Goal: Task Accomplishment & Management: Complete application form

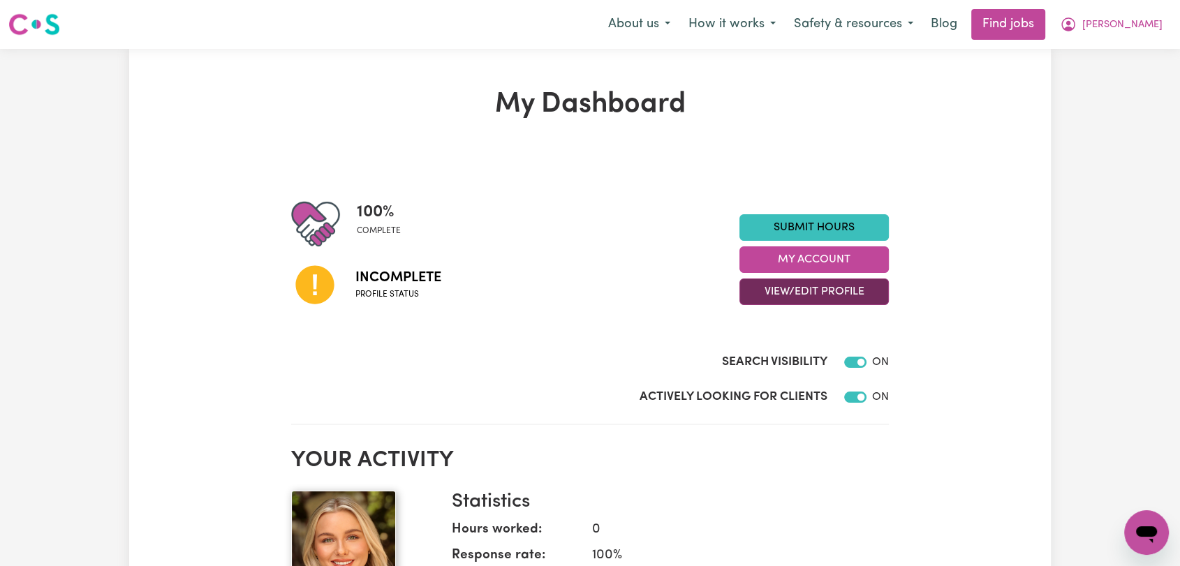
click at [792, 293] on button "View/Edit Profile" at bounding box center [813, 292] width 149 height 27
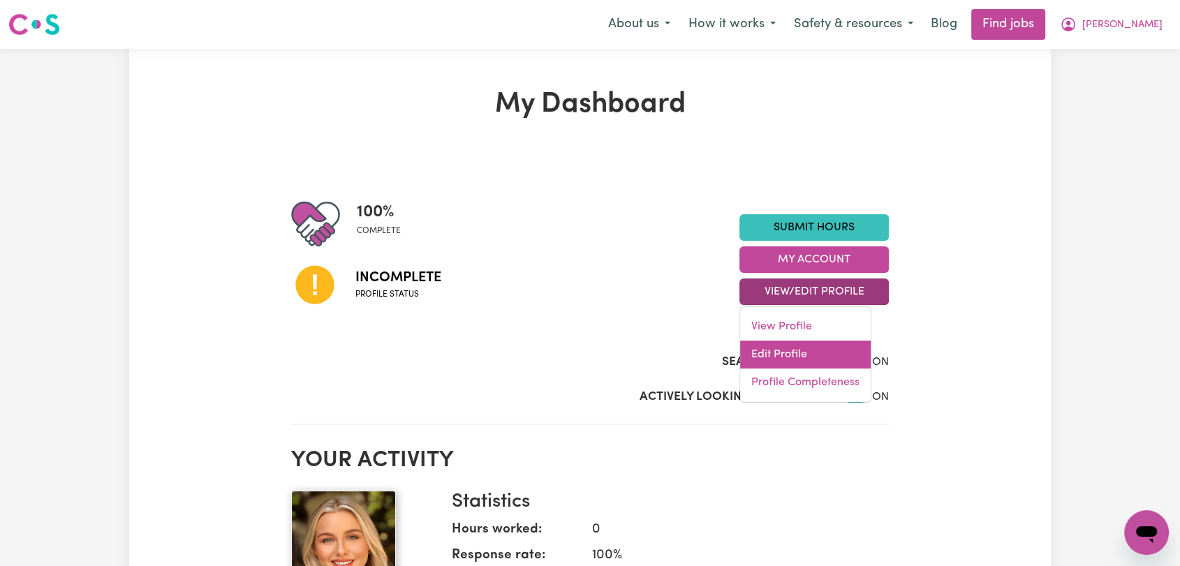
click at [793, 347] on link "Edit Profile" at bounding box center [805, 355] width 131 height 28
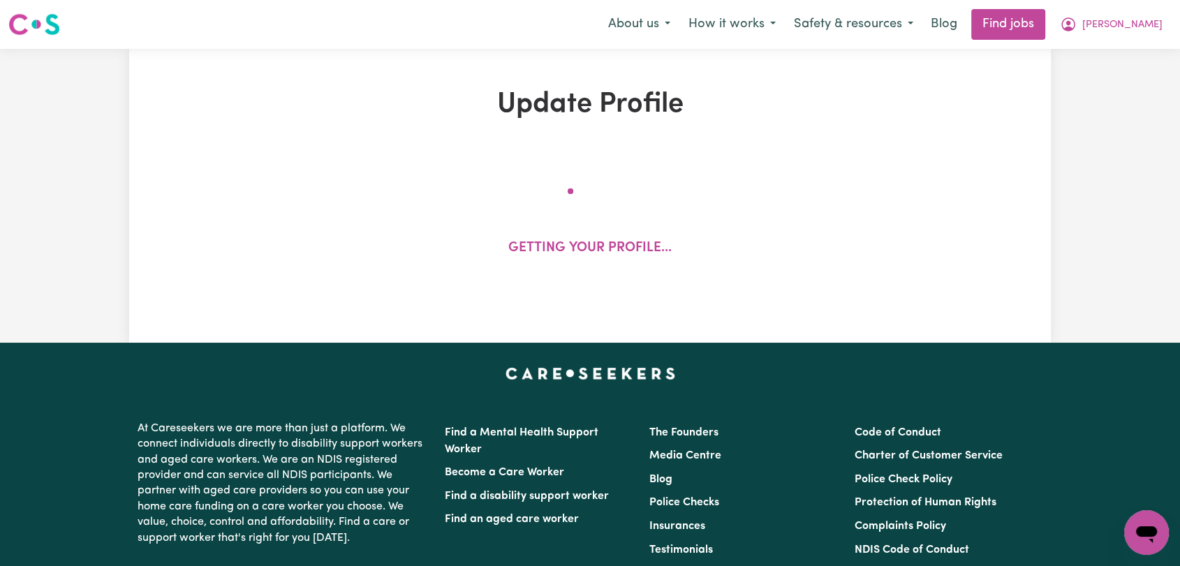
select select "[DEMOGRAPHIC_DATA]"
select select "[DEMOGRAPHIC_DATA] Citizen"
select select "Studying a healthcare related degree or qualification"
select select "65"
select select "100"
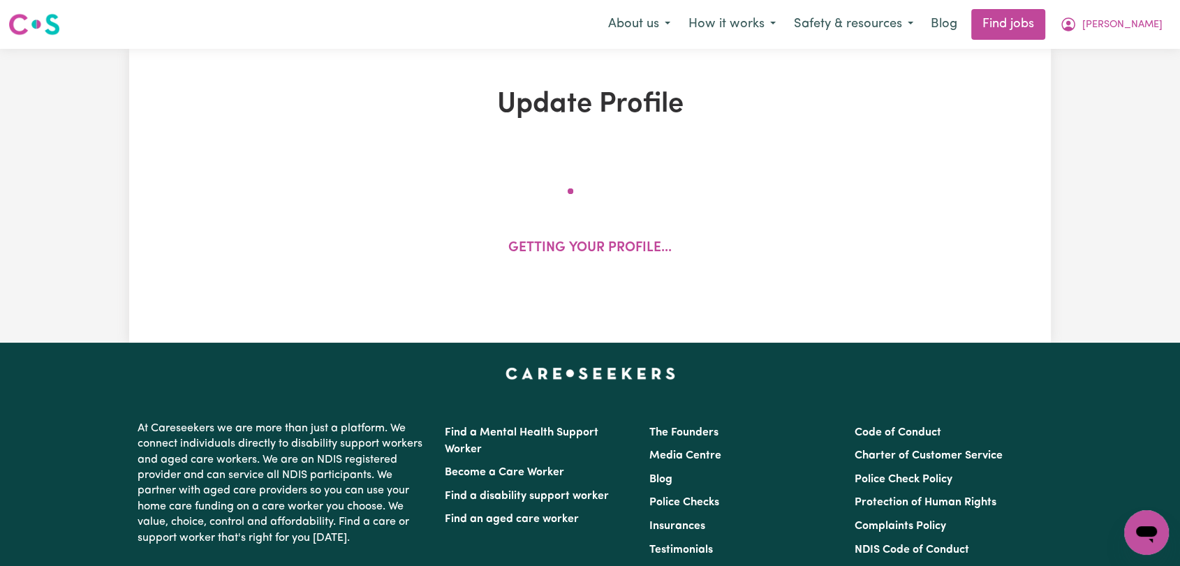
select select "130"
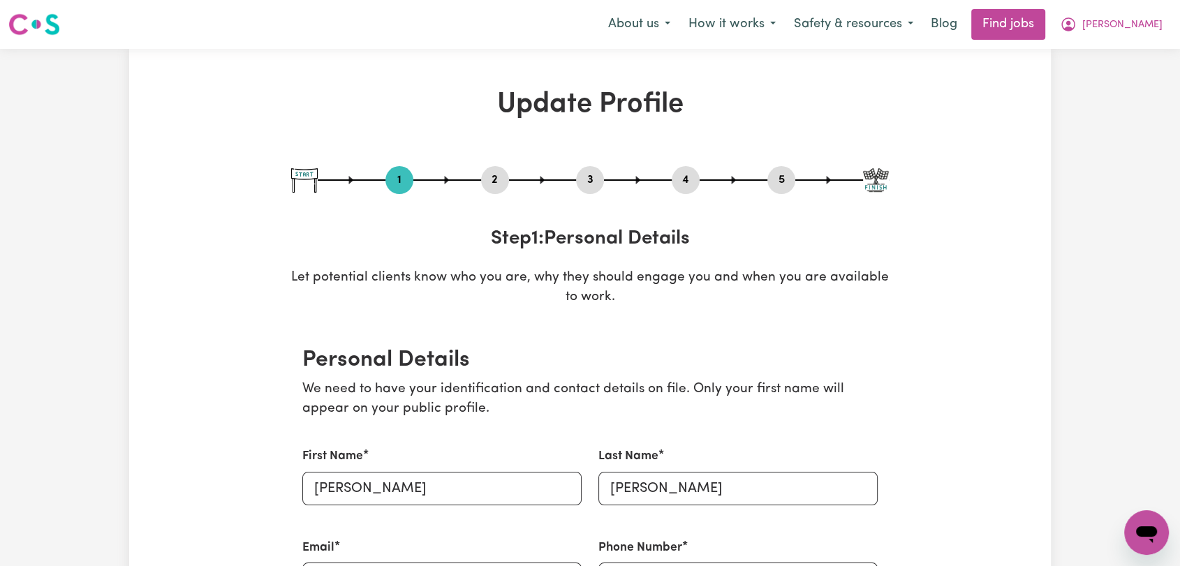
click at [491, 185] on button "2" at bounding box center [495, 180] width 28 height 18
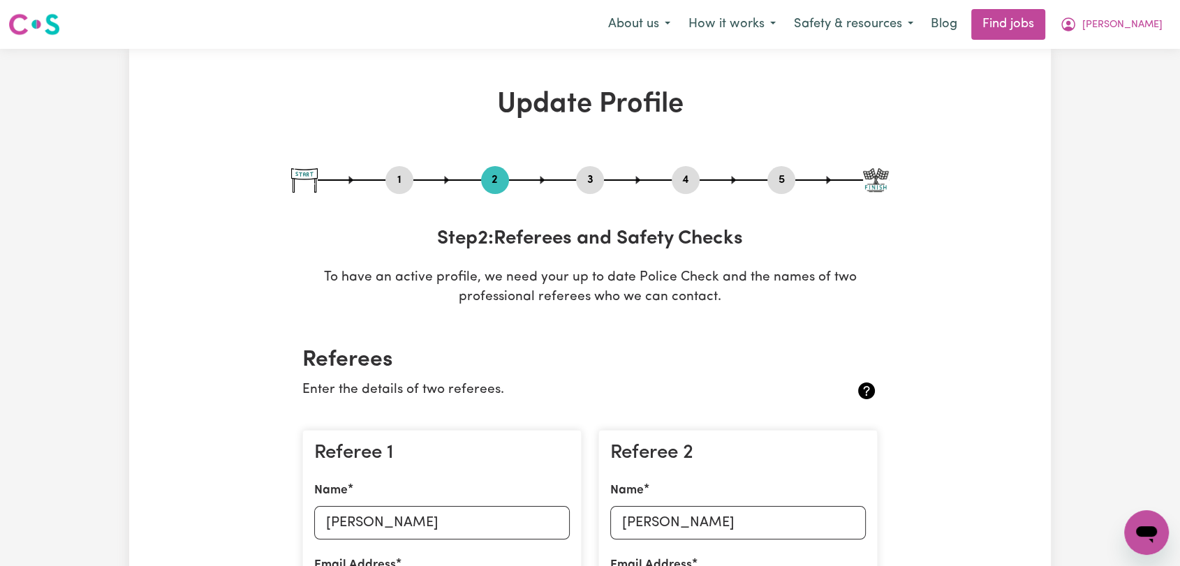
click at [586, 180] on button "3" at bounding box center [590, 180] width 28 height 18
select select "2021"
select select "2024"
select select "2022"
select select "Certificate III (Individual Support)"
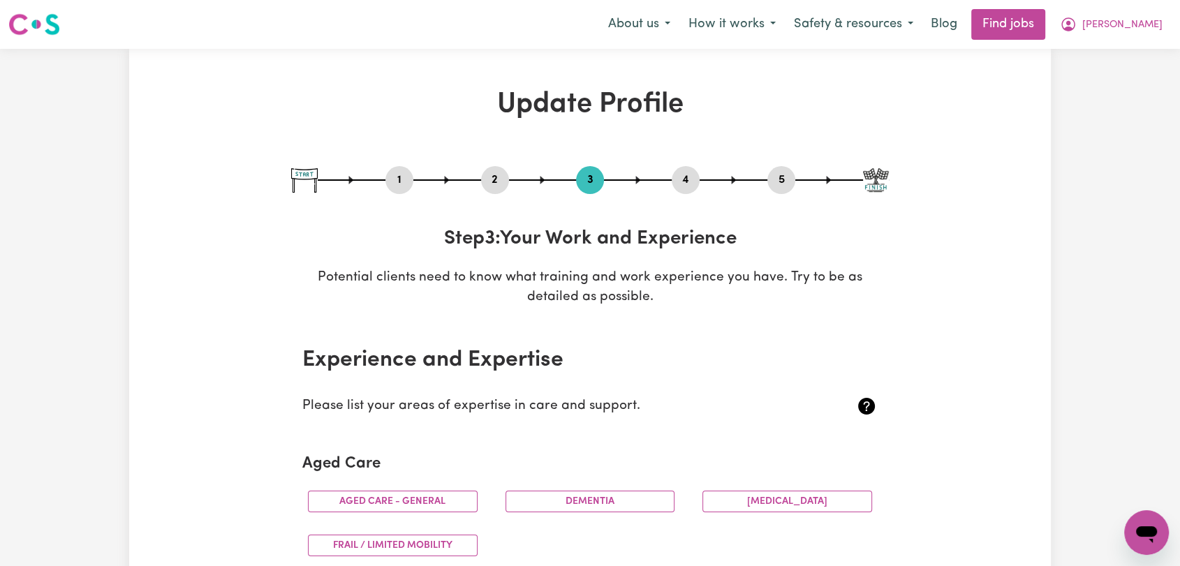
click at [692, 182] on button "4" at bounding box center [686, 180] width 28 height 18
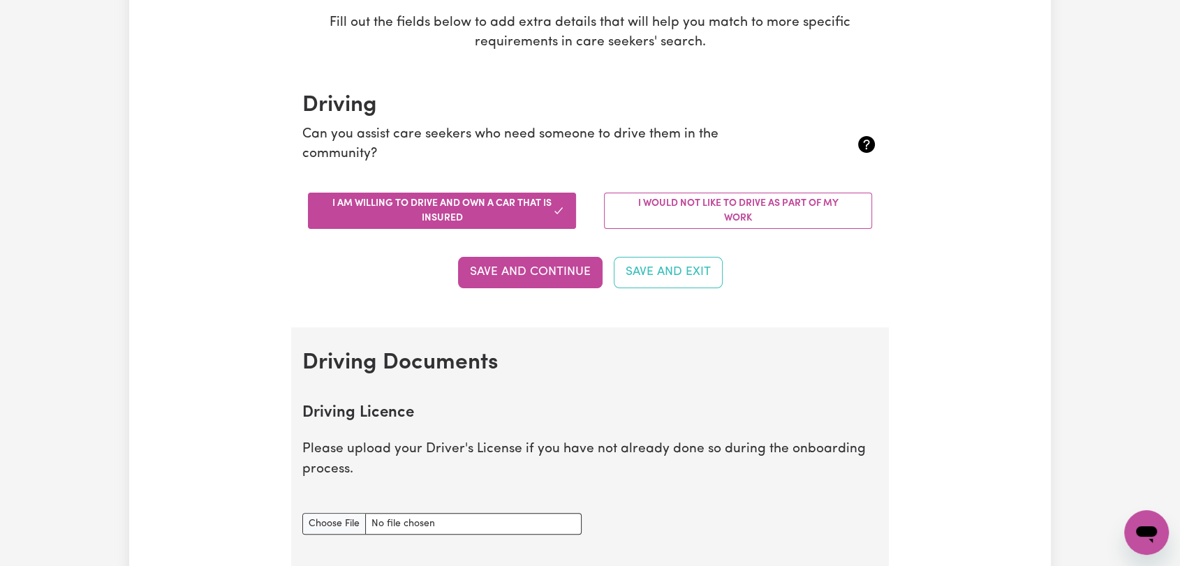
scroll to position [465, 0]
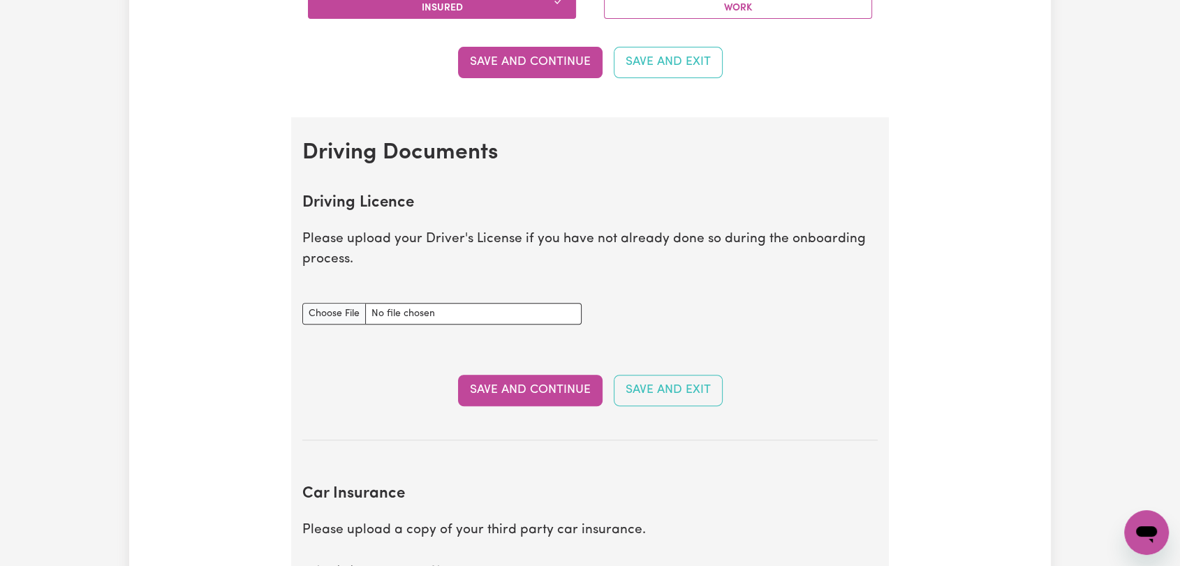
click at [324, 298] on div "Driving Licence document" at bounding box center [441, 305] width 279 height 38
click at [324, 310] on input "Driving Licence document" at bounding box center [441, 314] width 279 height 22
click at [344, 320] on input "Driving Licence document" at bounding box center [441, 314] width 279 height 22
click at [320, 314] on input "Driving Licence document" at bounding box center [441, 314] width 279 height 22
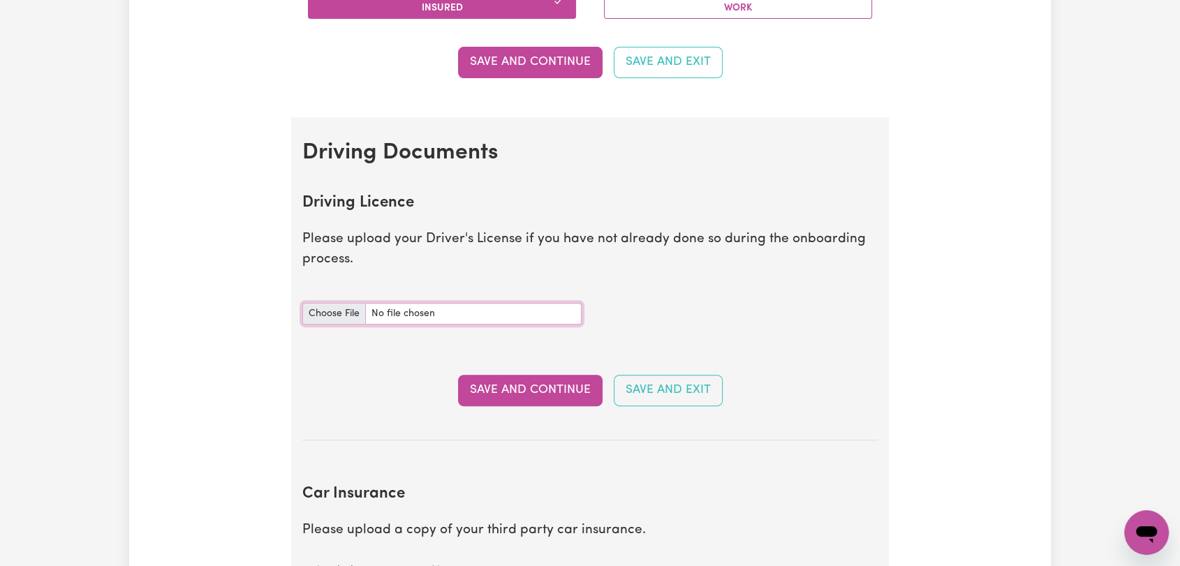
click at [320, 314] on input "Driving Licence document" at bounding box center [441, 314] width 279 height 22
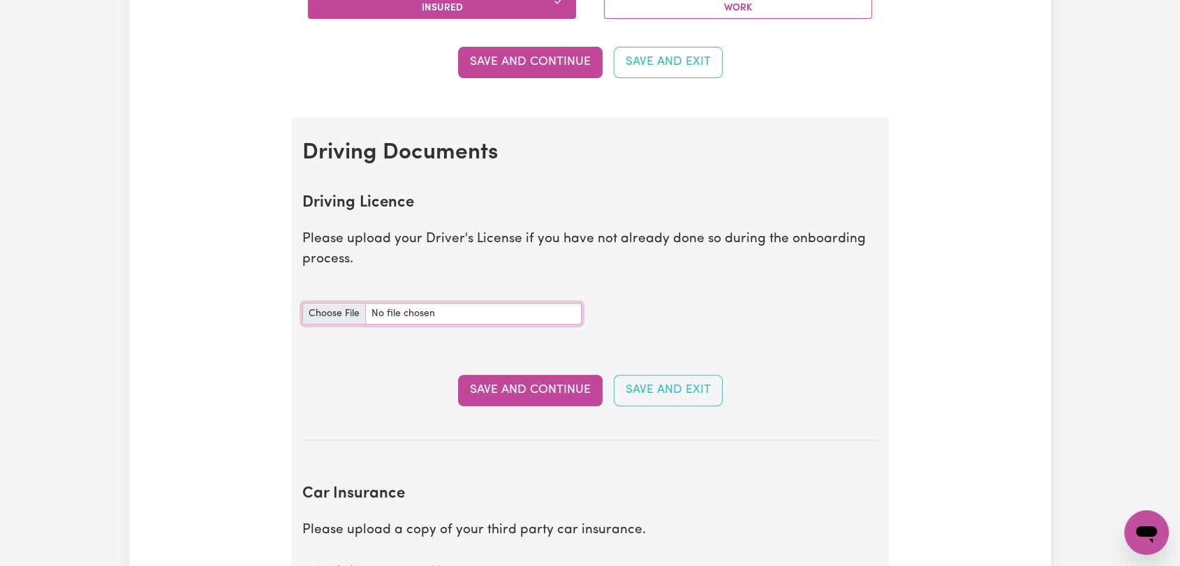
click at [320, 314] on input "Driving Licence document" at bounding box center [441, 314] width 279 height 22
drag, startPoint x: 320, startPoint y: 314, endPoint x: 375, endPoint y: 281, distance: 64.5
click at [320, 315] on input "Driving Licence document" at bounding box center [441, 314] width 279 height 22
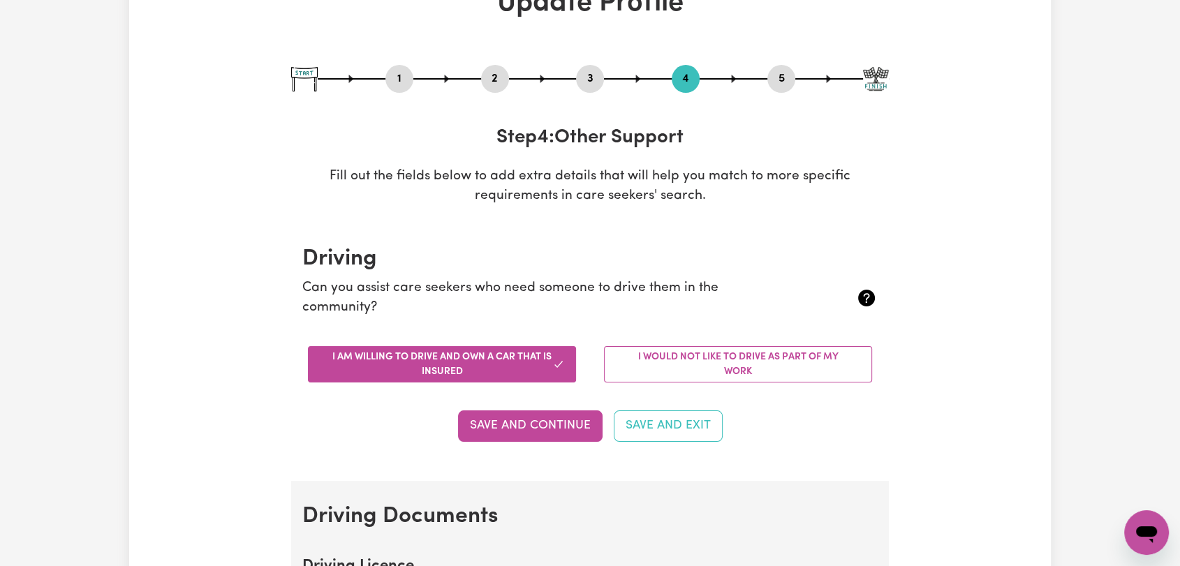
scroll to position [0, 0]
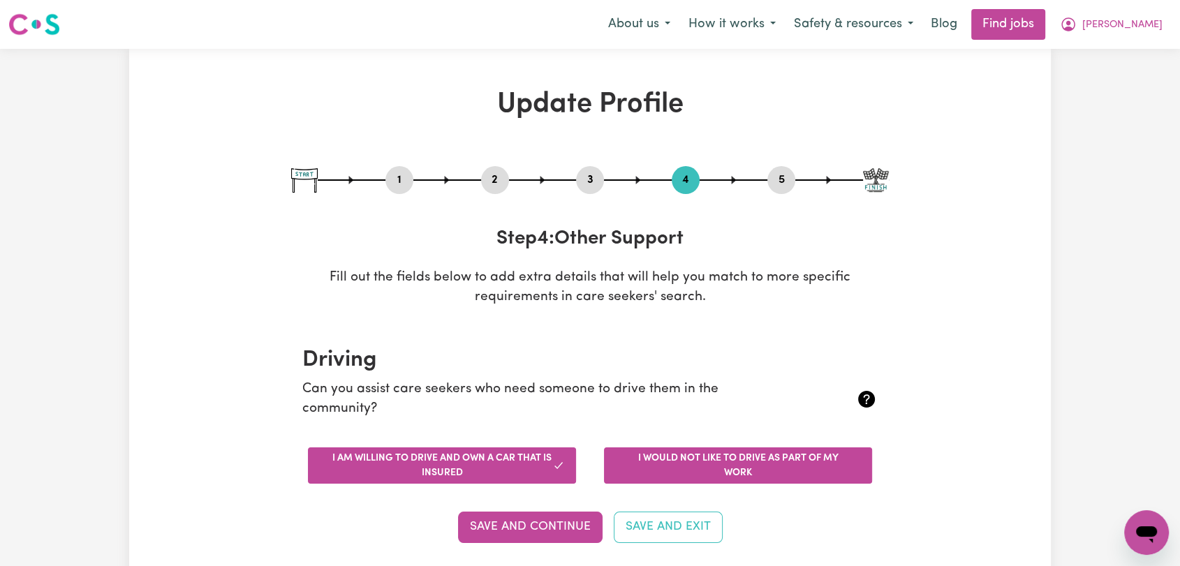
click at [721, 457] on button "I would not like to drive as part of my work" at bounding box center [738, 466] width 268 height 36
click at [471, 455] on button "I am willing to drive and own a car that is insured" at bounding box center [442, 466] width 268 height 36
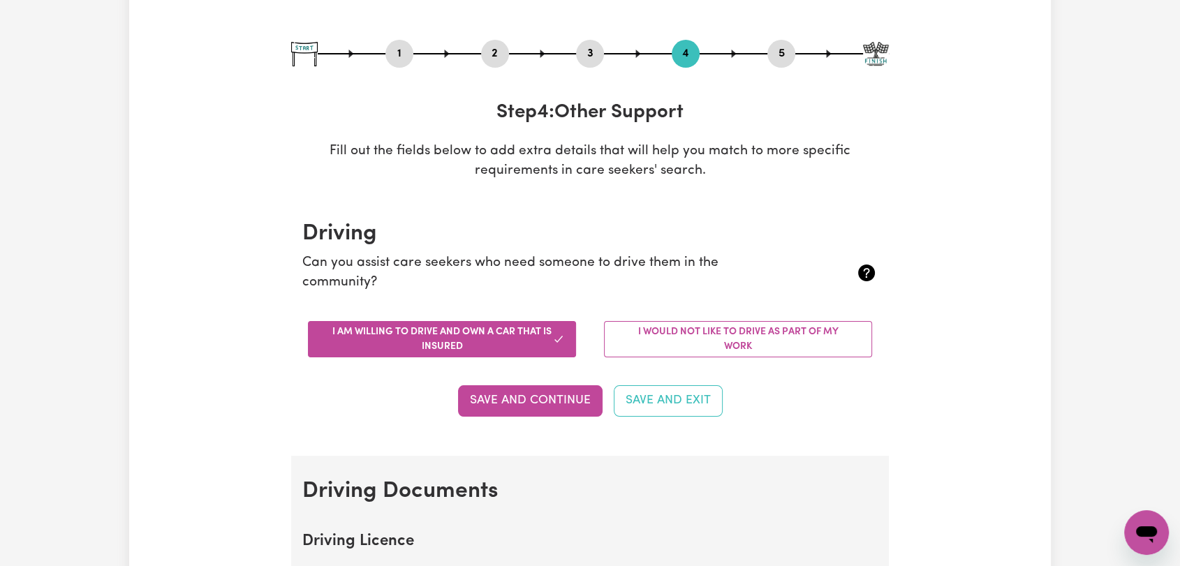
scroll to position [310, 0]
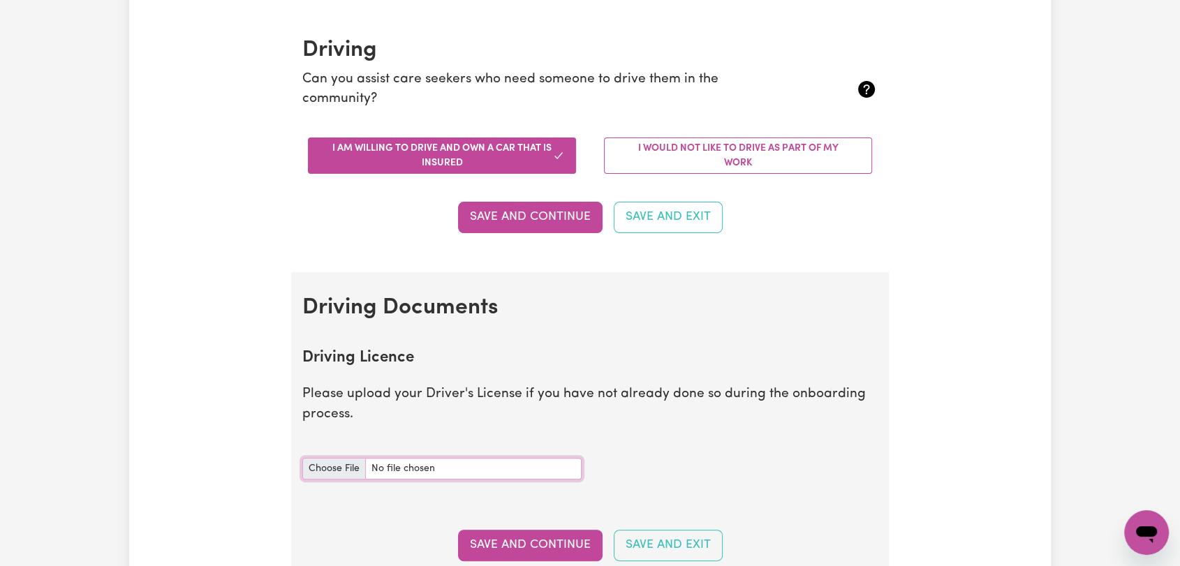
click at [358, 471] on input "Driving Licence document" at bounding box center [441, 469] width 279 height 22
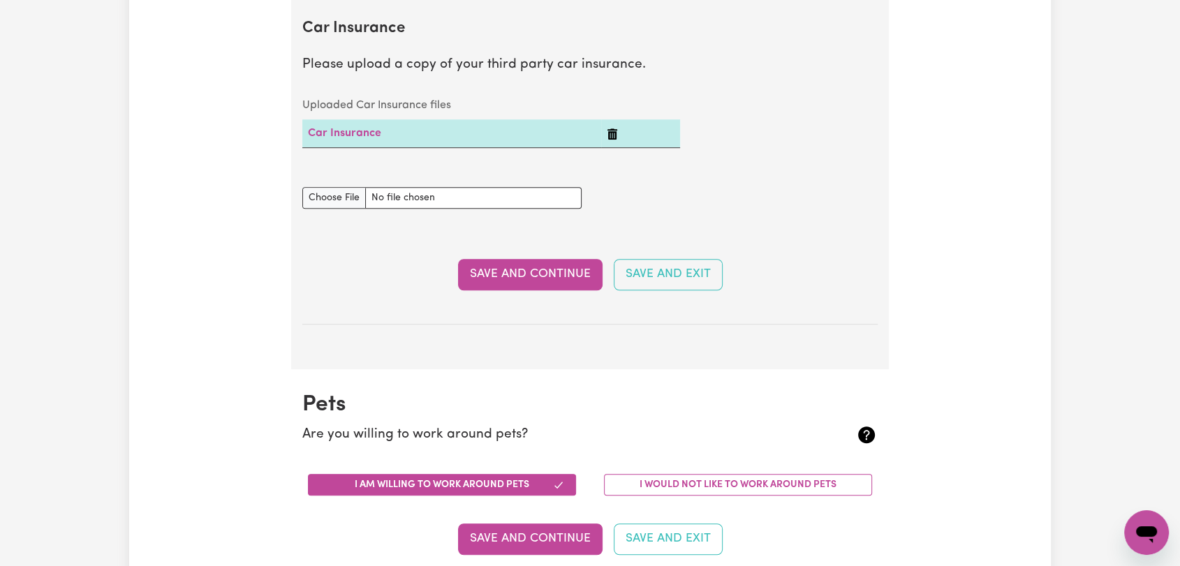
scroll to position [465, 0]
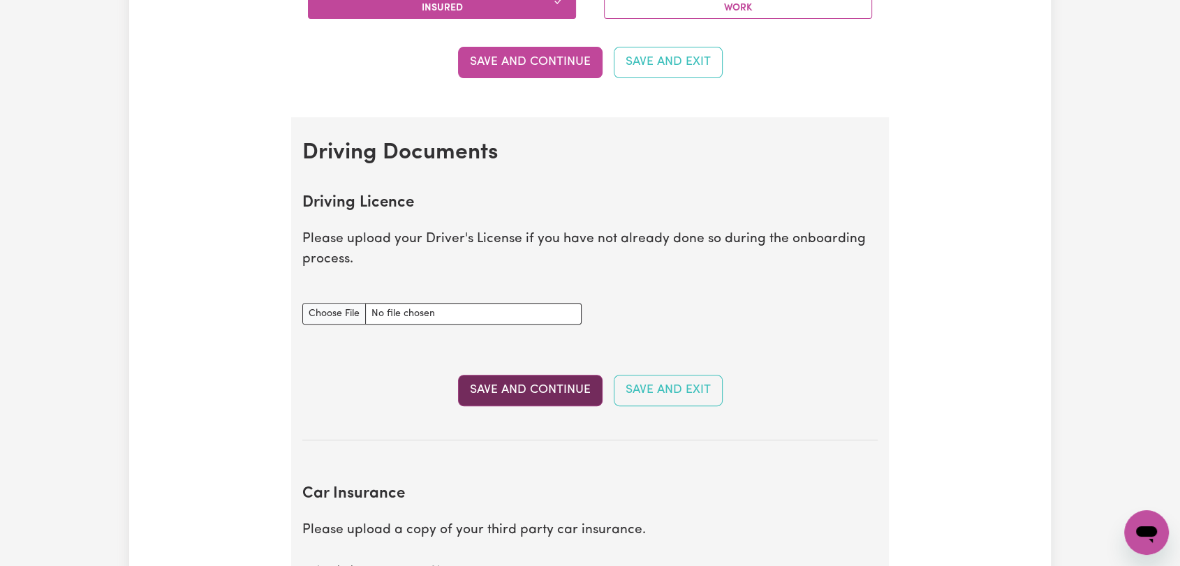
click at [502, 398] on button "Save and Continue" at bounding box center [530, 390] width 145 height 31
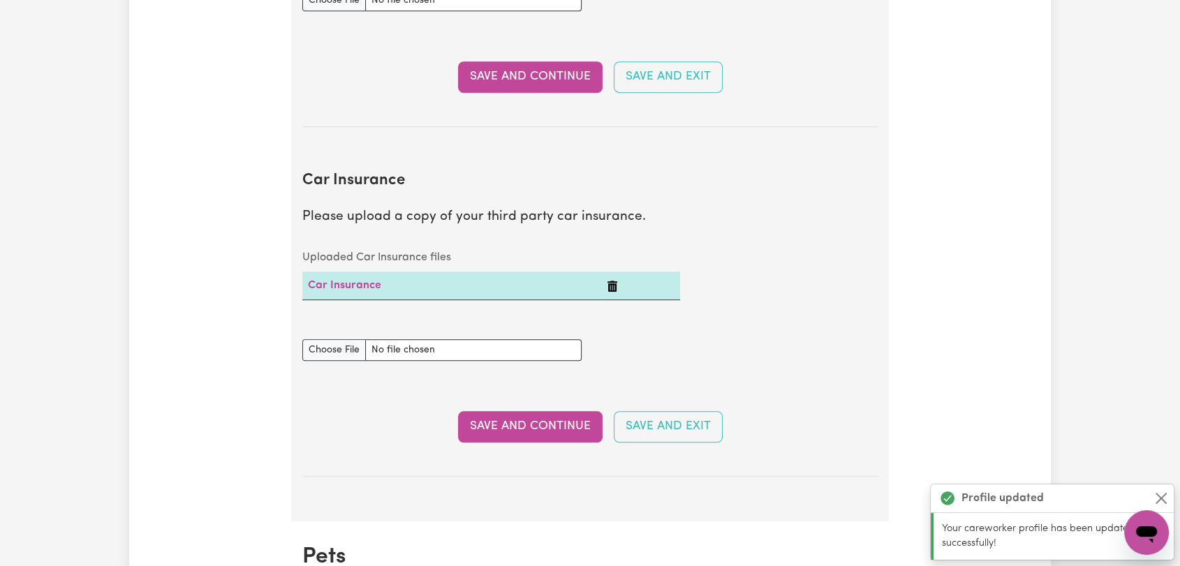
scroll to position [616, 0]
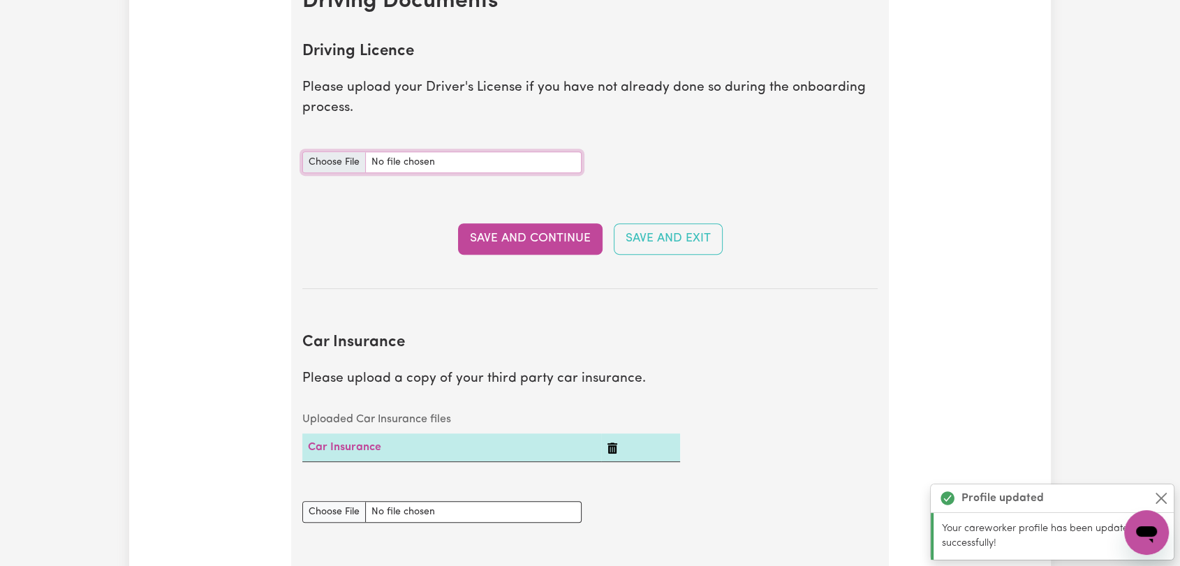
click at [333, 154] on input "Driving Licence document" at bounding box center [441, 163] width 279 height 22
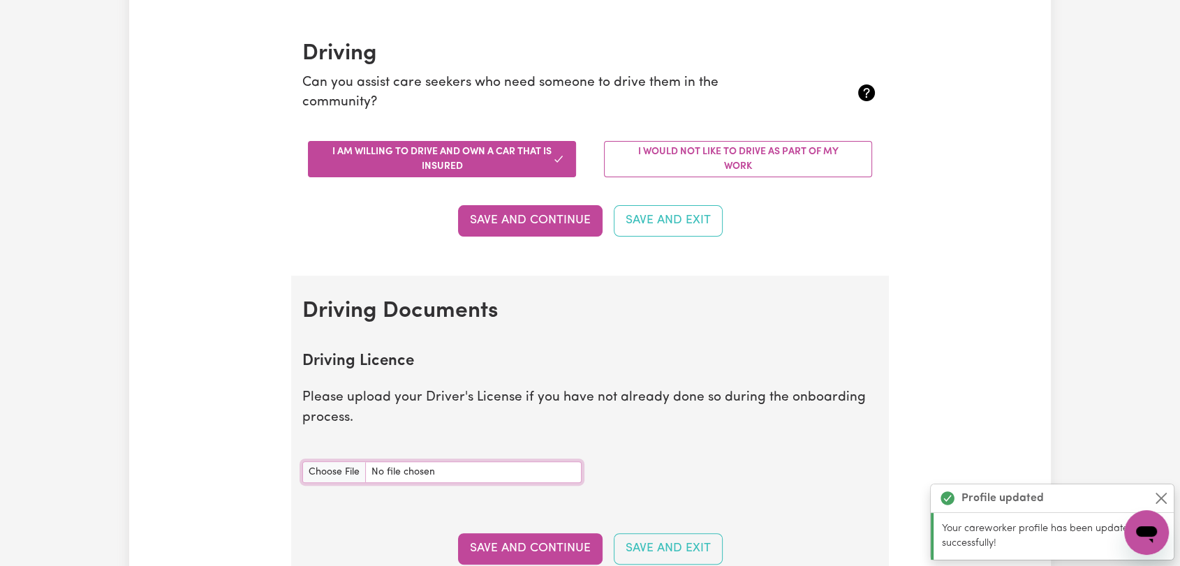
scroll to position [0, 0]
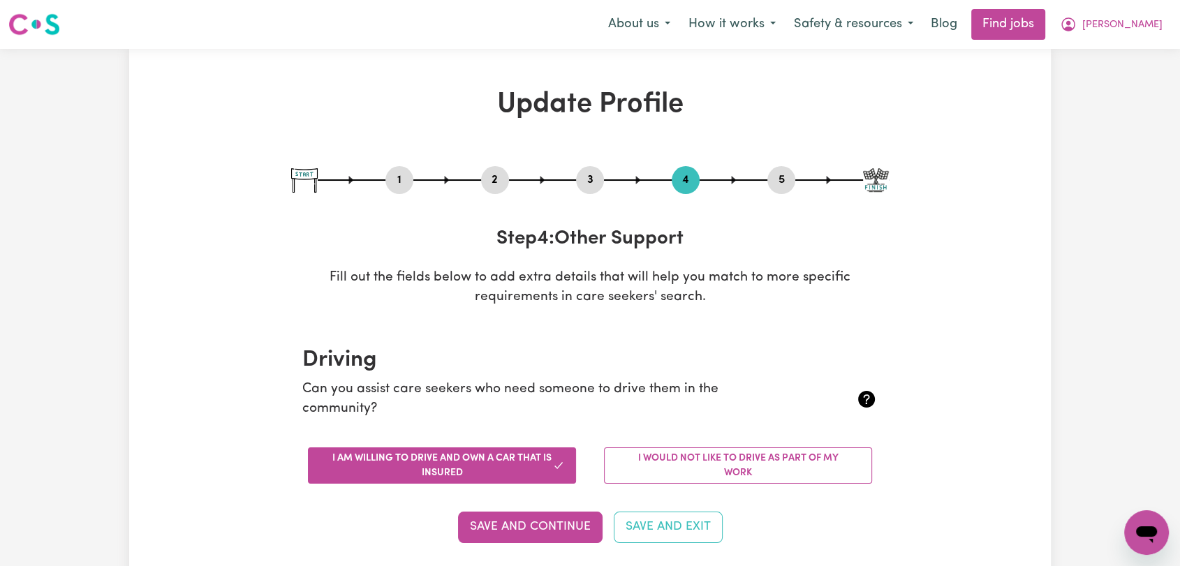
click at [688, 186] on button "4" at bounding box center [686, 180] width 28 height 18
click at [780, 177] on button "5" at bounding box center [781, 180] width 28 height 18
select select "I am providing services privately on my own"
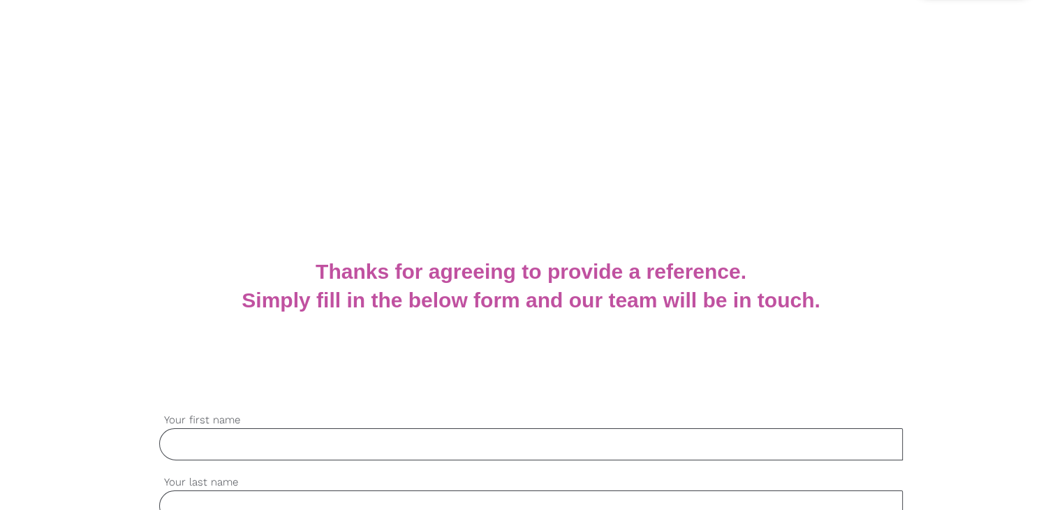
scroll to position [209, 0]
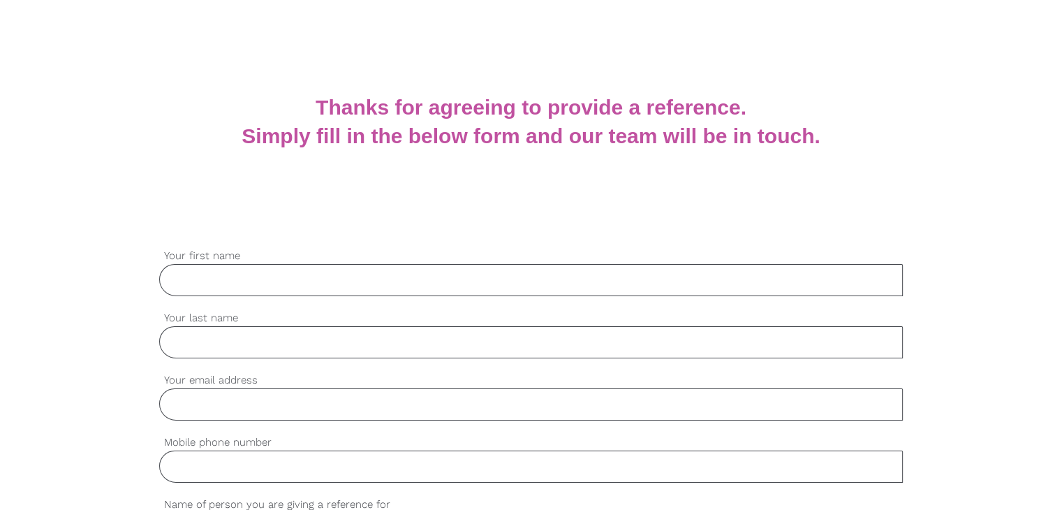
click at [298, 288] on input "Your first name" at bounding box center [531, 280] width 744 height 32
paste input "Udit"
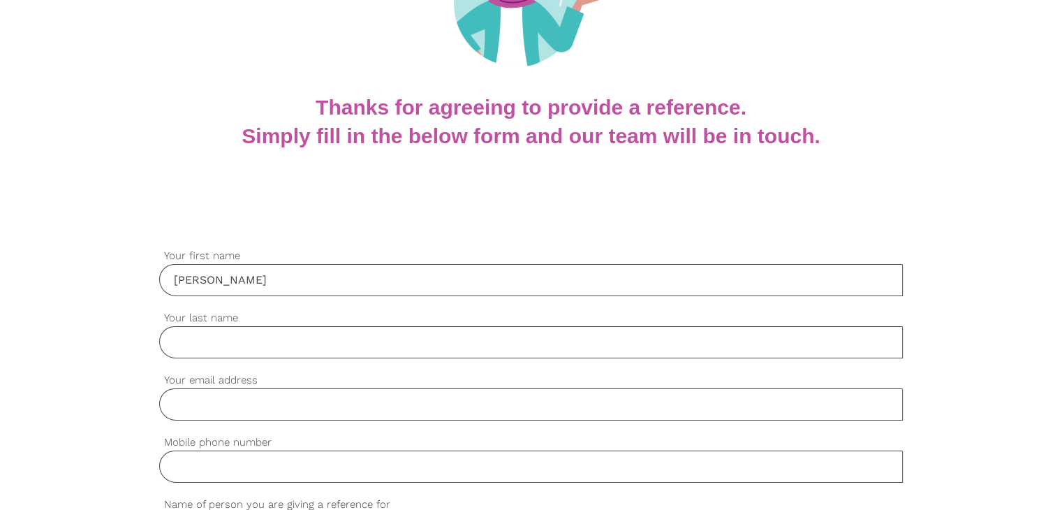
type input "Udit"
click at [281, 341] on input "Your last name" at bounding box center [531, 342] width 744 height 32
paste input "Wadhwa"
type input "Wadhwa"
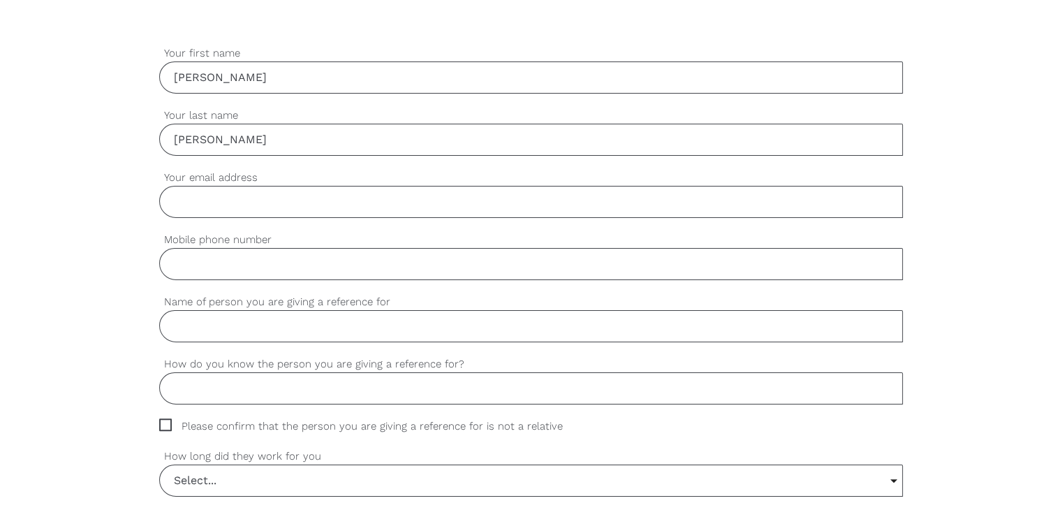
scroll to position [419, 0]
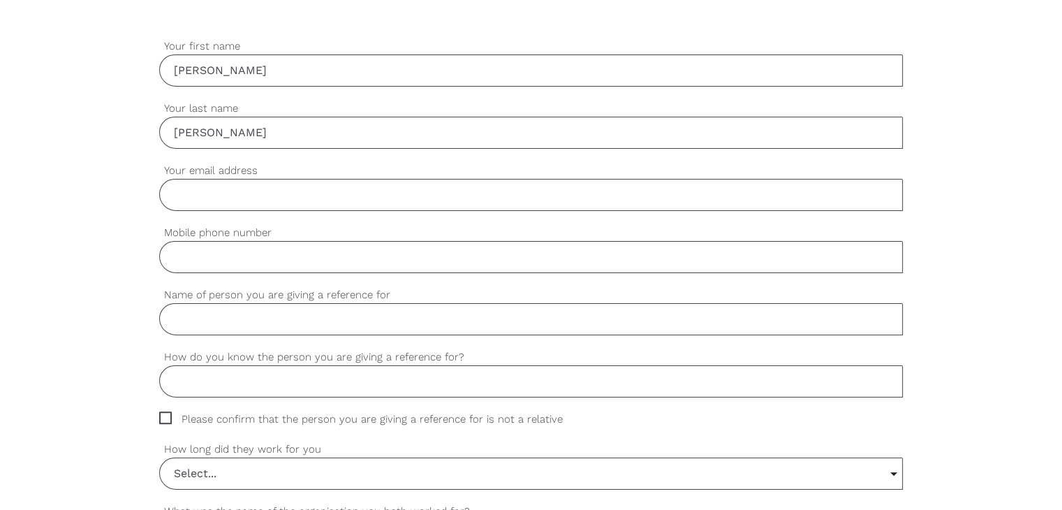
click at [223, 193] on input "Your email address" at bounding box center [531, 195] width 744 height 32
paste input "wadhwaudit09462@gmail.com"
type input "wadhwaudit09462@gmail.com"
click at [263, 254] on input "Mobile phone number" at bounding box center [531, 257] width 744 height 32
paste input "0499296684"
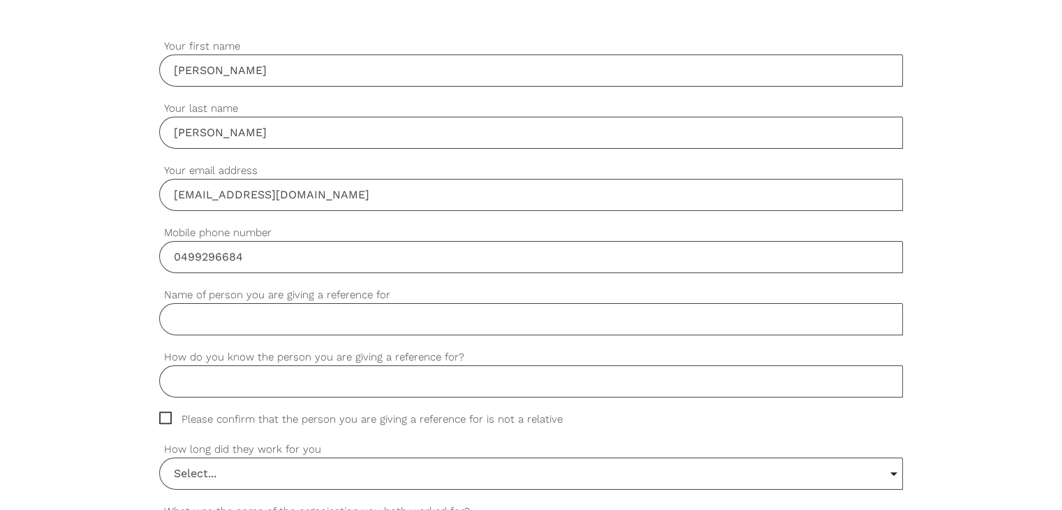
type input "0499296684"
click at [212, 327] on input "Name of person you are giving a reference for" at bounding box center [531, 319] width 744 height 32
click at [212, 326] on input "Name of person you are giving a reference for" at bounding box center [531, 319] width 744 height 32
paste input "Sachin Makkar"
type input "Sachin Makkar"
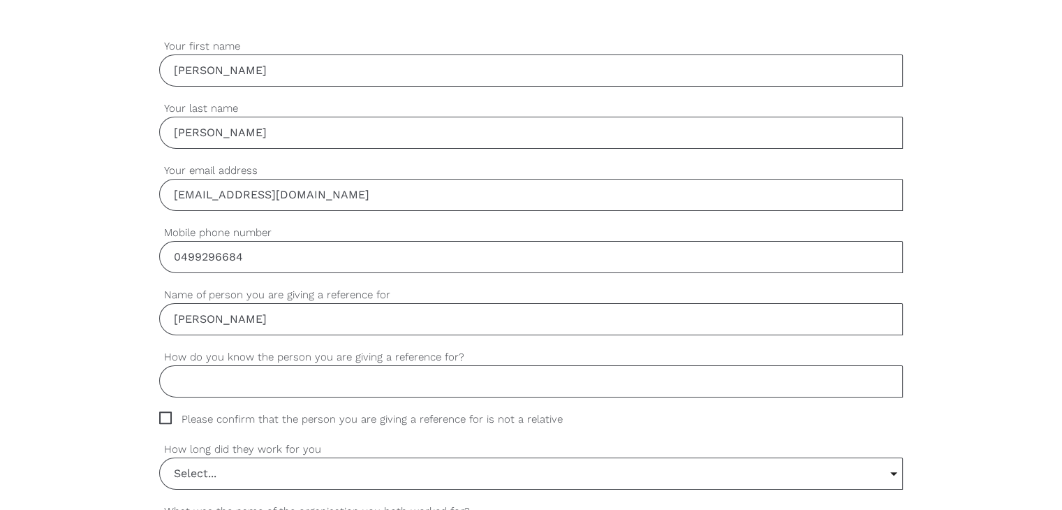
click at [182, 381] on input "How do you know the person you are giving a reference for?" at bounding box center [531, 381] width 744 height 32
paste input "Colleague"
type input "Colleague"
click at [162, 422] on span "Please confirm that the person you are giving a reference for is not a relative" at bounding box center [374, 419] width 430 height 16
click at [162, 420] on input "Please confirm that the person you are giving a reference for is not a relative" at bounding box center [163, 415] width 9 height 9
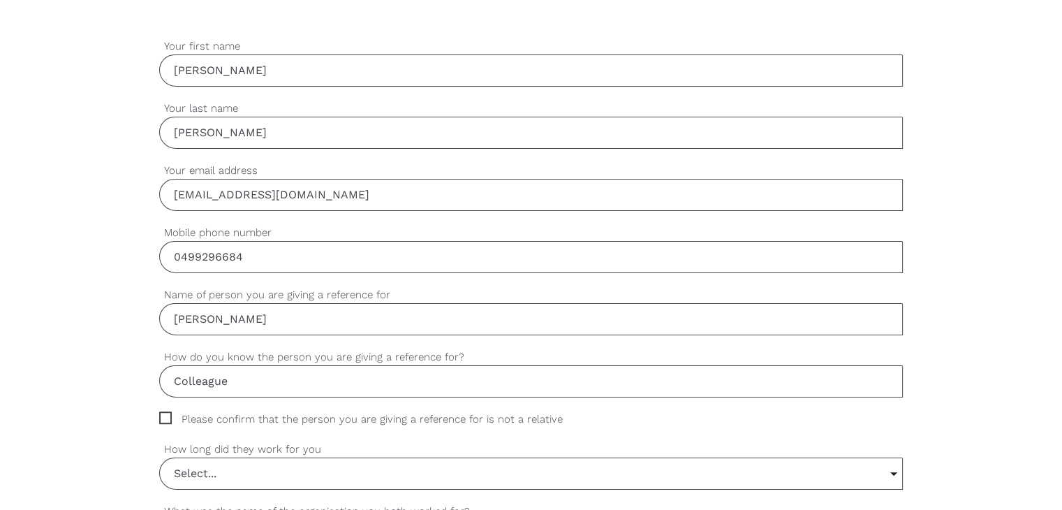
checkbox input "true"
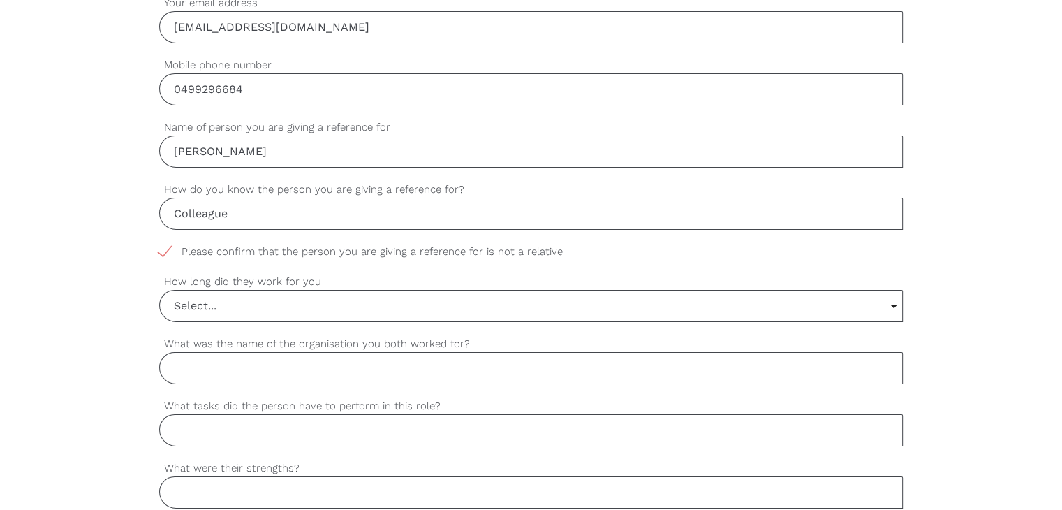
scroll to position [628, 0]
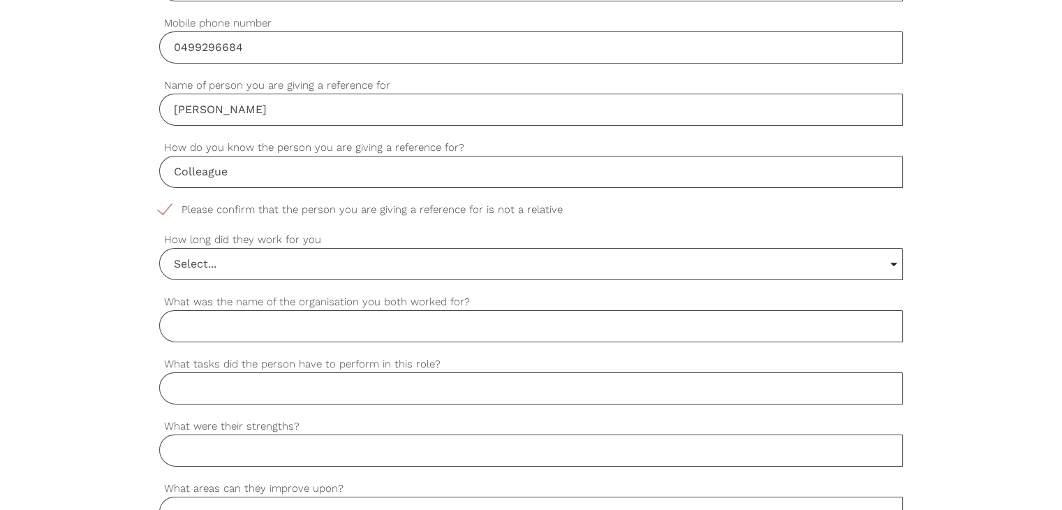
click at [201, 261] on input "Select..." at bounding box center [531, 264] width 742 height 31
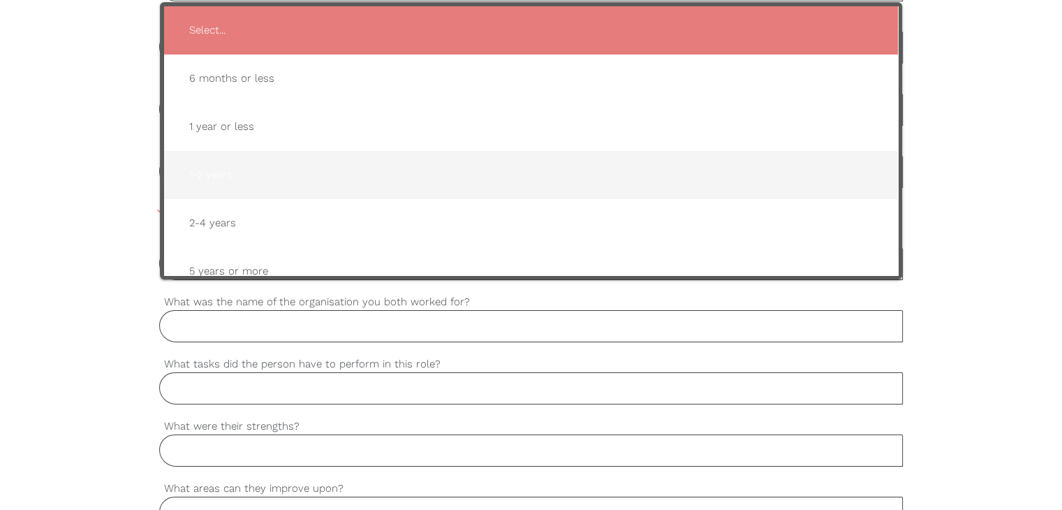
click at [227, 163] on span "1-2 years" at bounding box center [531, 175] width 706 height 34
type input "1-2 years"
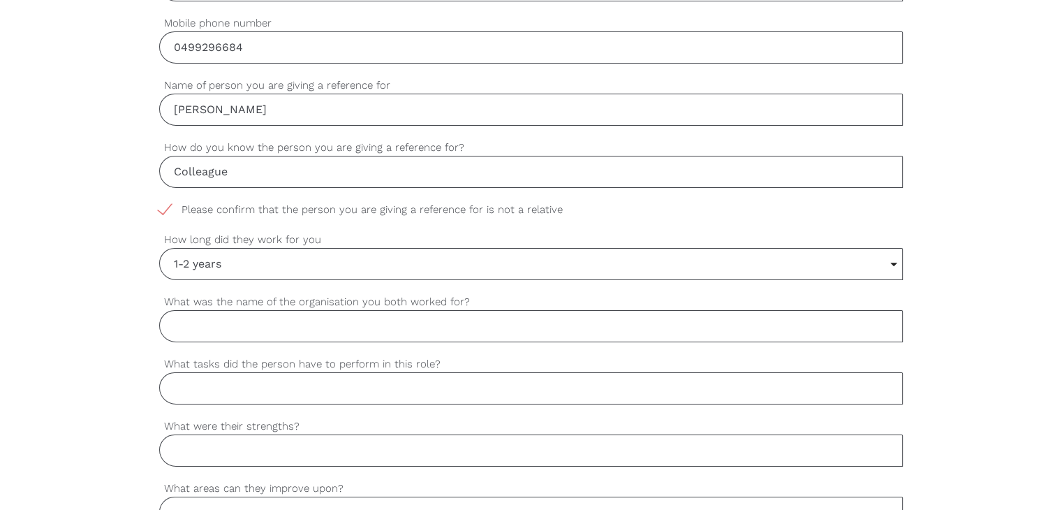
click at [237, 321] on input "What was the name of the organisation you both worked for?" at bounding box center [531, 326] width 744 height 32
paste input "Care i wish"
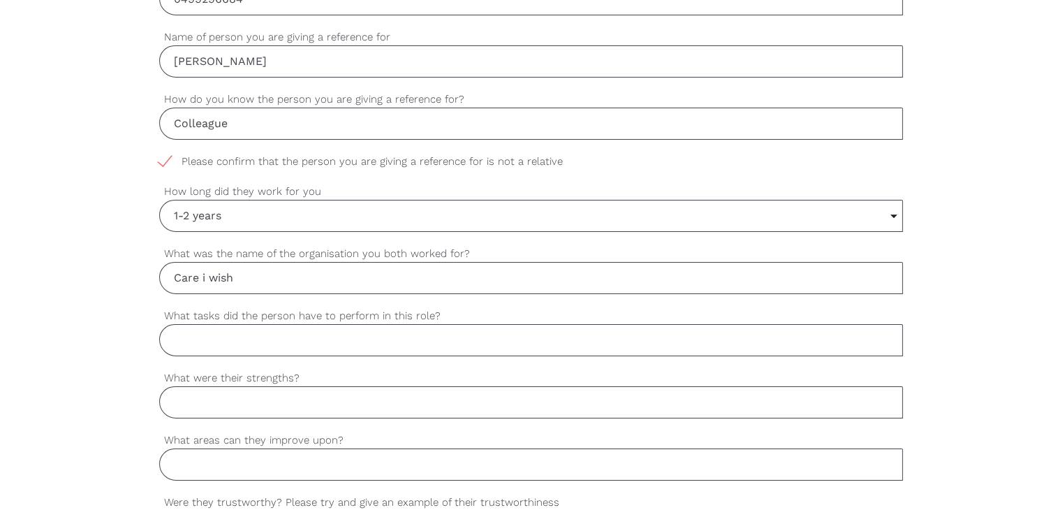
scroll to position [698, 0]
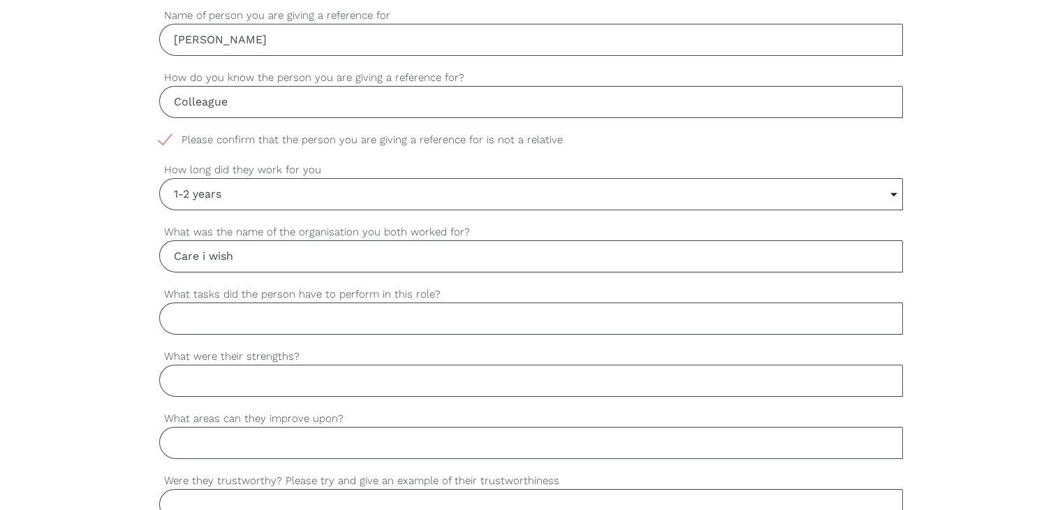
type input "Care i wish"
click at [311, 325] on input "What tasks did the person have to perform in this role?" at bounding box center [531, 318] width 744 height 32
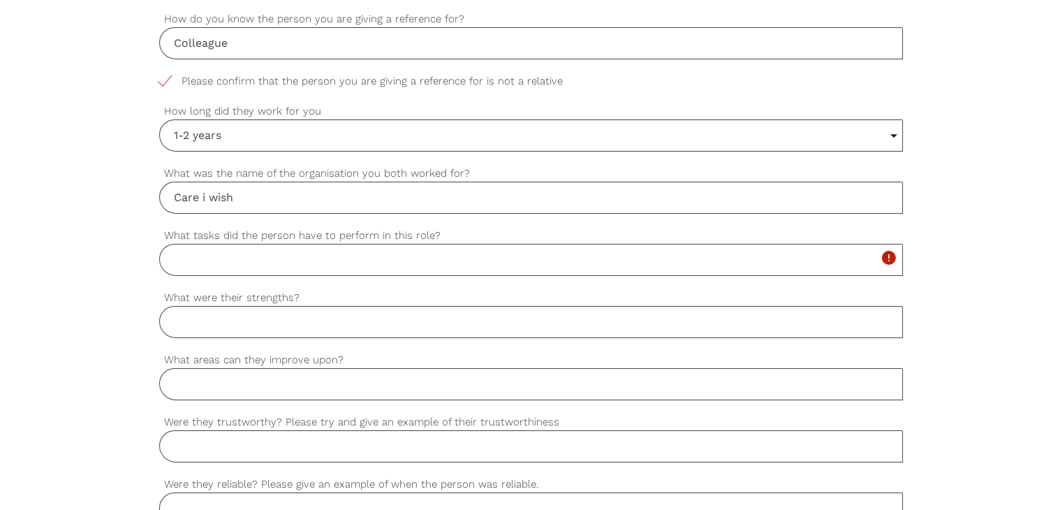
scroll to position [908, 0]
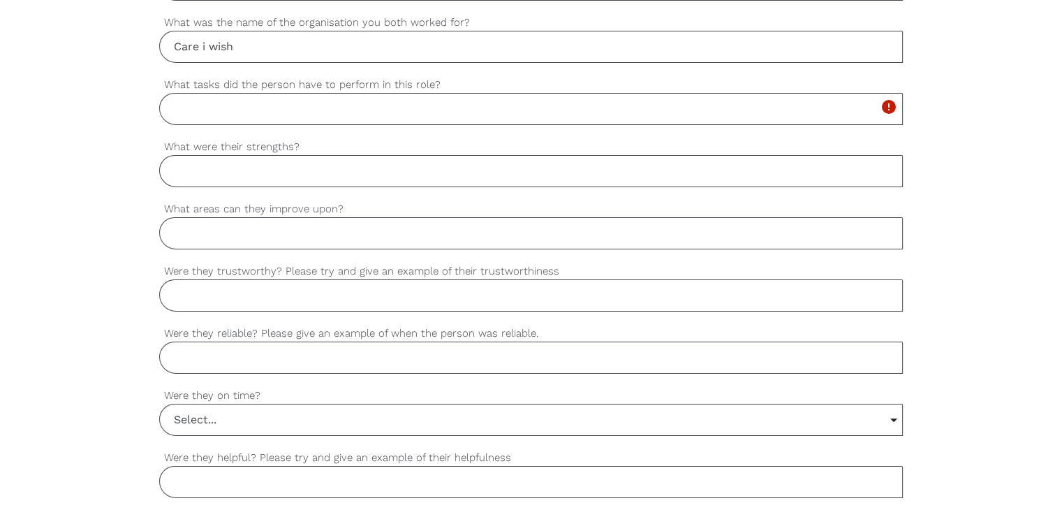
paste input "Support worker"
type input "Support worker"
click at [207, 175] on input "What were their strengths?" at bounding box center [531, 171] width 744 height 32
paste input "Loyalty, honesty & punctuality"
type input "Loyalty, honesty & punctuality"
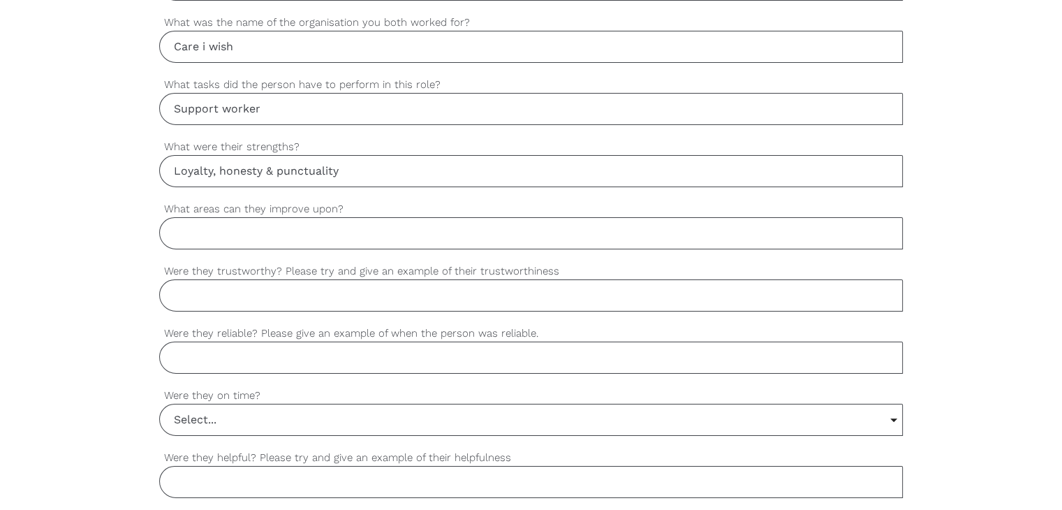
click at [239, 232] on input "What areas can they improve upon?" at bounding box center [531, 233] width 744 height 32
paste input "He's good in every area as far as i am aware of"
type input "He's good in every area as far as i am aware of"
click at [226, 305] on input "Were they trustworthy? Please try and give an example of their trustworthiness" at bounding box center [531, 295] width 744 height 32
paste input "Yes. They always handled client information and belongings responsibly."
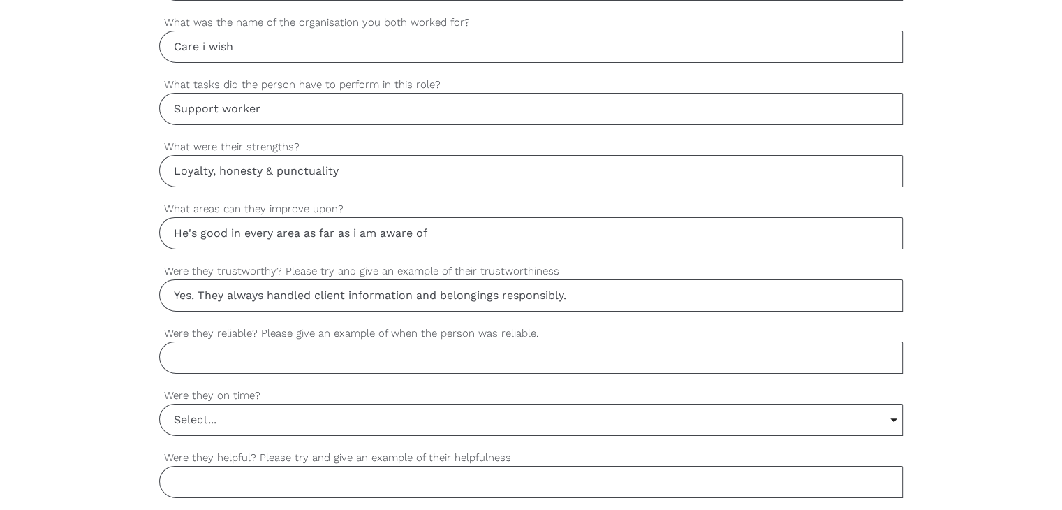
type input "Yes. They always handled client information and belongings responsibly."
click at [212, 356] on input "Were they reliable? Please give an example of when the person was reliable." at bounding box center [531, 357] width 744 height 32
paste input "Yes. They consistently showed up on time and completed all tasks without remind…"
type input "Yes. They consistently showed up on time and completed all tasks without remind…"
click at [203, 411] on input "Select..." at bounding box center [531, 419] width 742 height 31
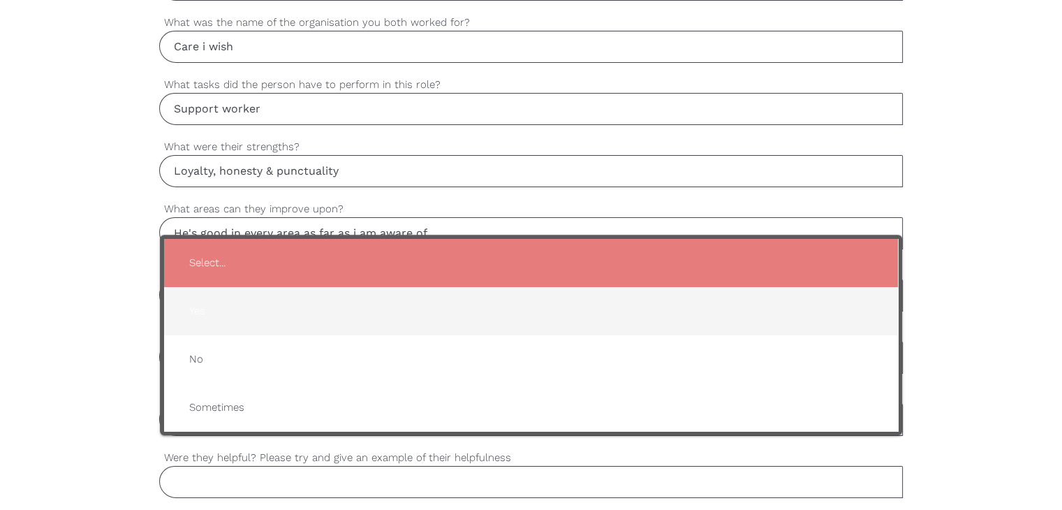
click at [214, 308] on span "Yes" at bounding box center [531, 311] width 706 height 34
type input "Yes"
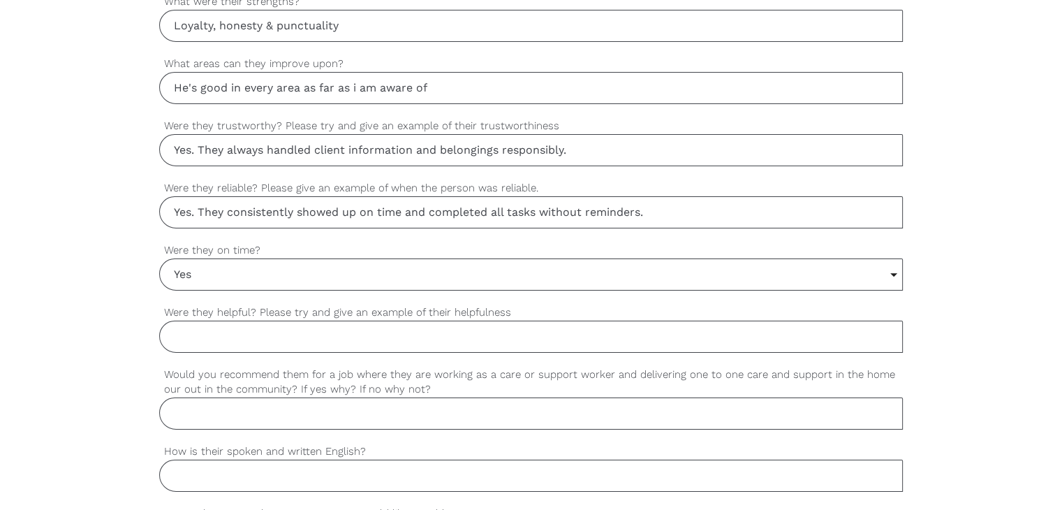
scroll to position [1117, 0]
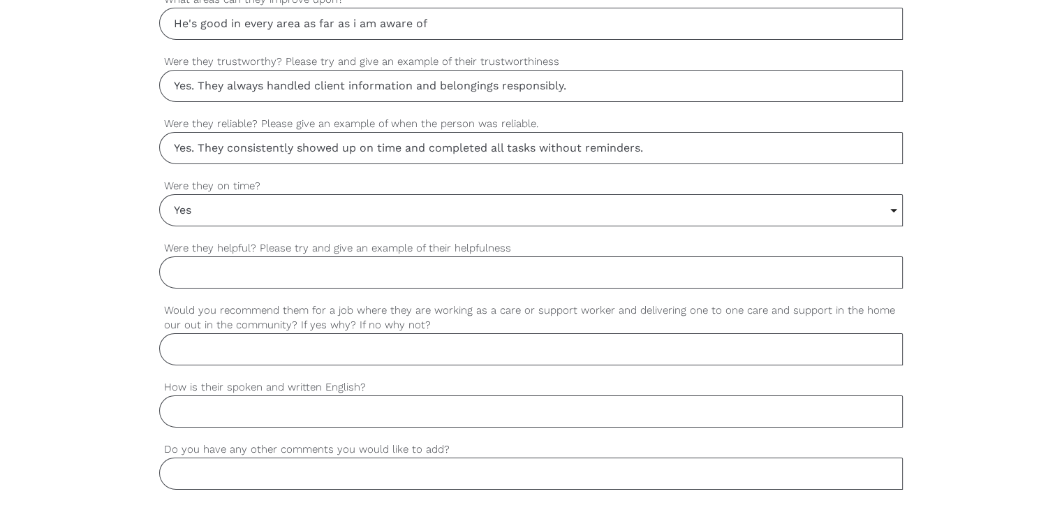
click at [196, 285] on div "settings Were they helpful? Please try and give an example of their helpfulness" at bounding box center [531, 271] width 744 height 62
click at [196, 272] on input "Were they helpful? Please try and give an example of their helpfulness" at bounding box center [531, 272] width 744 height 32
paste input "Yes. They always offered extra assistance to clients, like helping with groceri…"
type input "Yes. They always offered extra assistance to clients, like helping with groceri…"
click at [202, 339] on input "Would you recommend them for a job where they are working as a care or support …" at bounding box center [531, 349] width 744 height 32
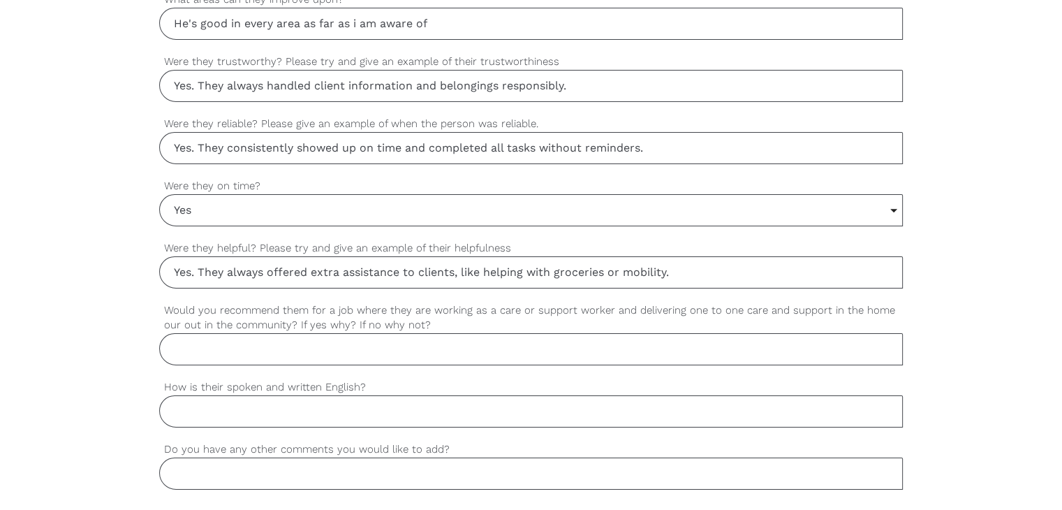
paste input "Yes. They are caring, patient, and dependable — ideal qualities for one-to-one …"
click at [703, 346] on input "Yes. They are caring, patient, and dependable — ideal qualities for one-to-one …" at bounding box center [531, 349] width 744 height 32
paste input "he's good helper and kind hearted."
click at [716, 341] on input "Yes. They are caring, patient, and dependable — ideal qualities for one-to-one …" at bounding box center [531, 349] width 744 height 32
type input "Yes. They are caring, patient, and dependable — ideal qualities for one-to-one …"
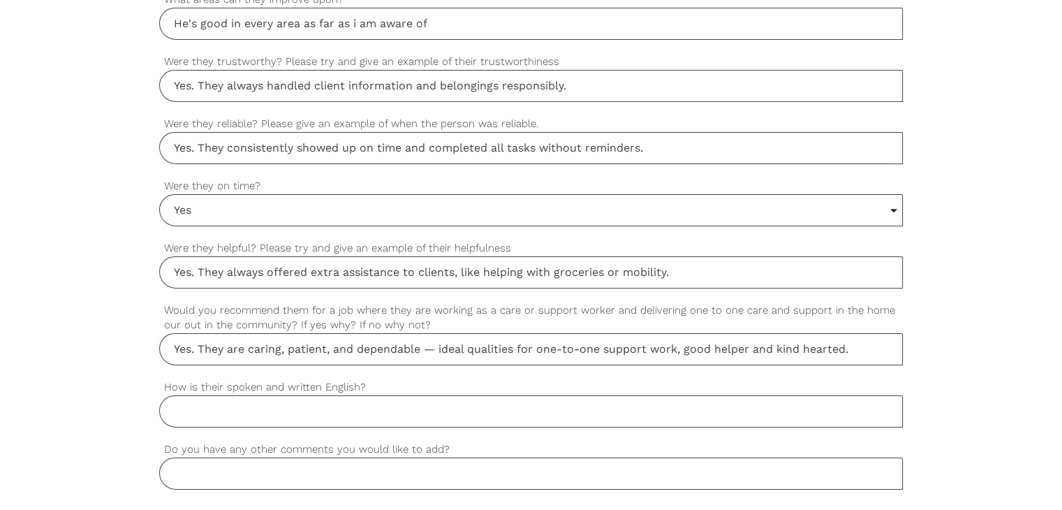
click at [327, 397] on input "How is their spoken and written English?" at bounding box center [531, 411] width 744 height 32
paste input "Very good"
type input "Very good"
click at [271, 472] on input "Do you have any other comments you would like to add?" at bounding box center [531, 473] width 744 height 32
type input "NO"
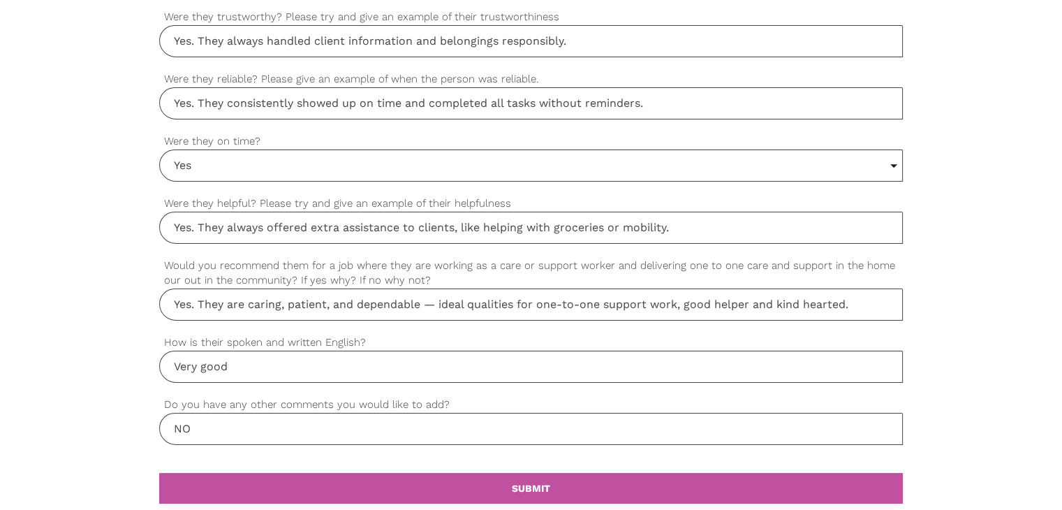
scroll to position [1187, 0]
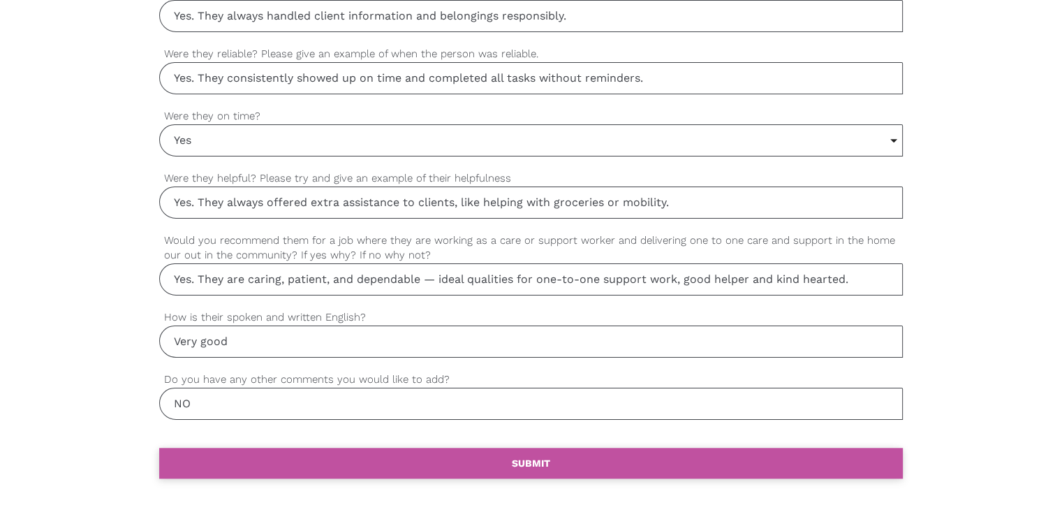
click at [464, 459] on link "settings SUBMIT" at bounding box center [531, 463] width 744 height 31
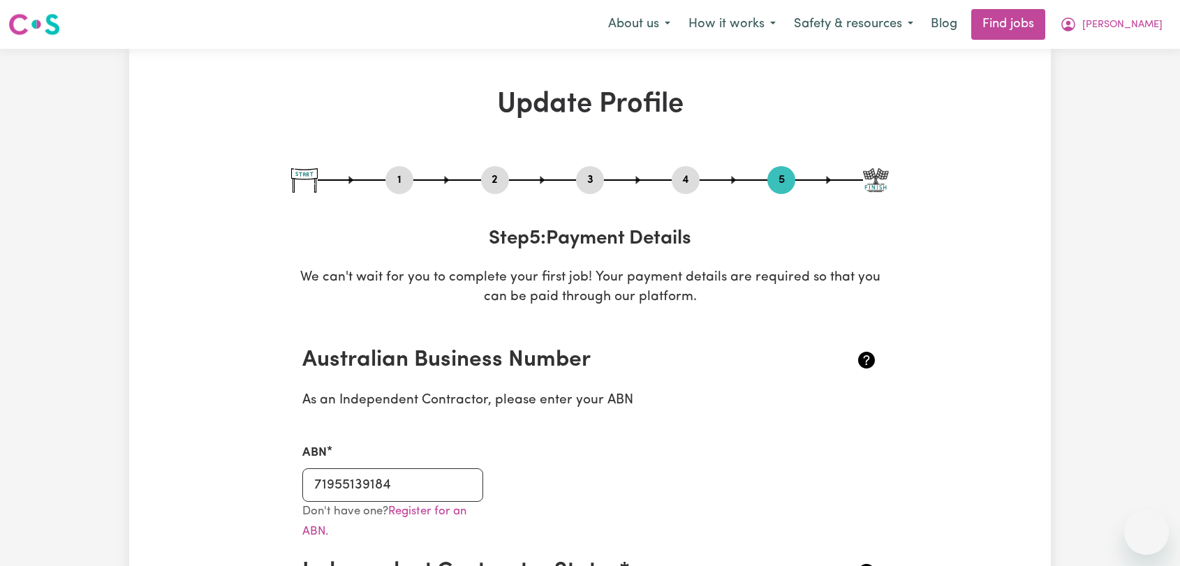
select select "I am providing services privately on my own"
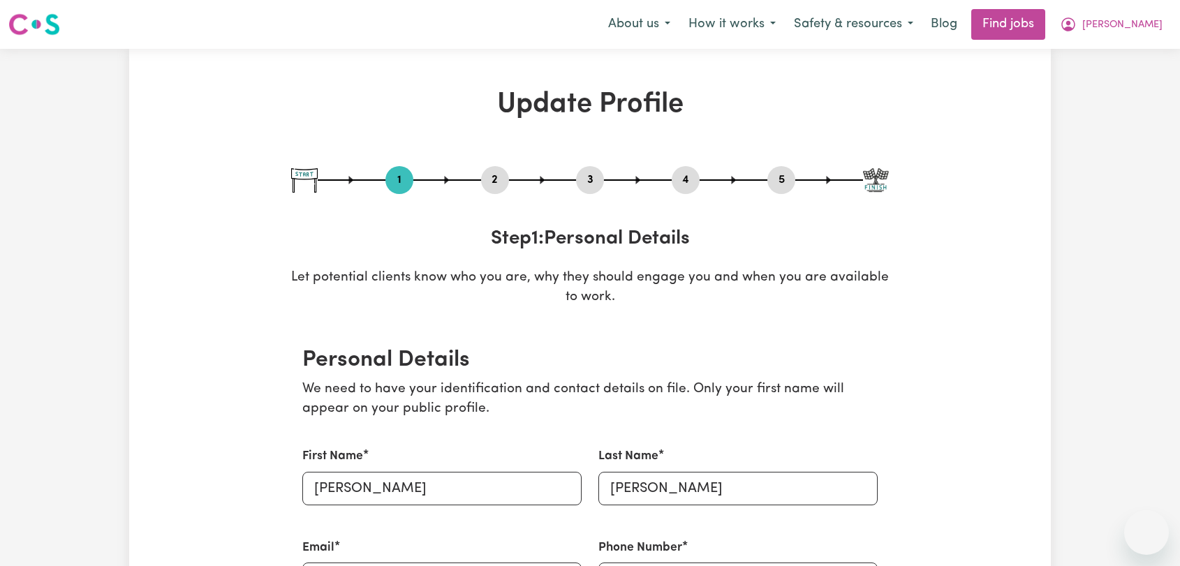
select select "[DEMOGRAPHIC_DATA]"
select select "[DEMOGRAPHIC_DATA] Citizen"
select select "Studying a healthcare related degree or qualification"
select select "65"
select select "100"
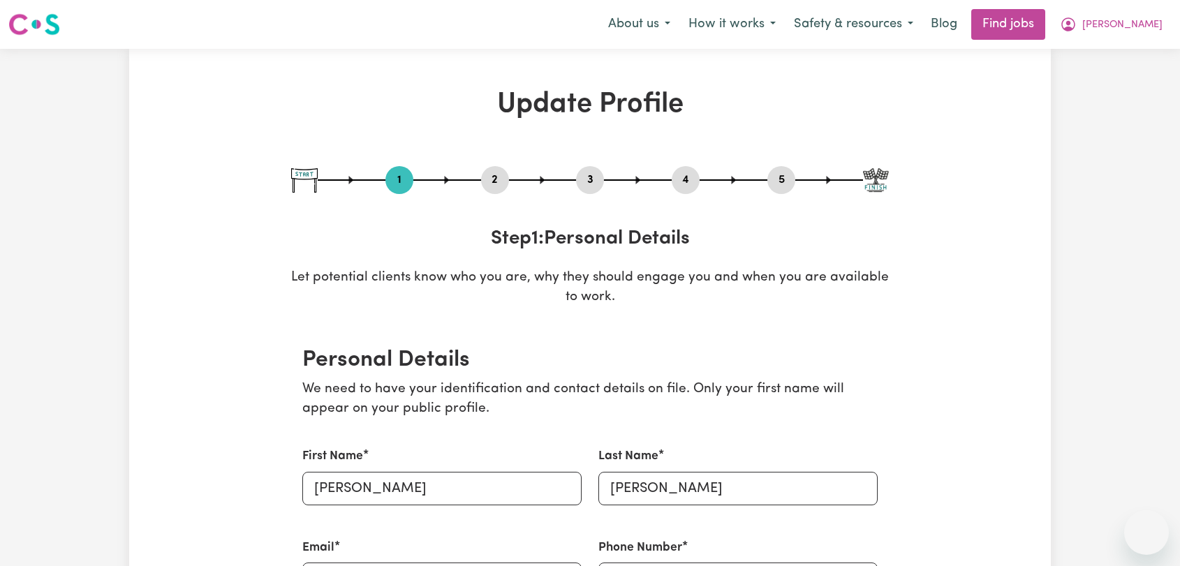
select select "130"
click at [688, 180] on button "4" at bounding box center [686, 180] width 28 height 18
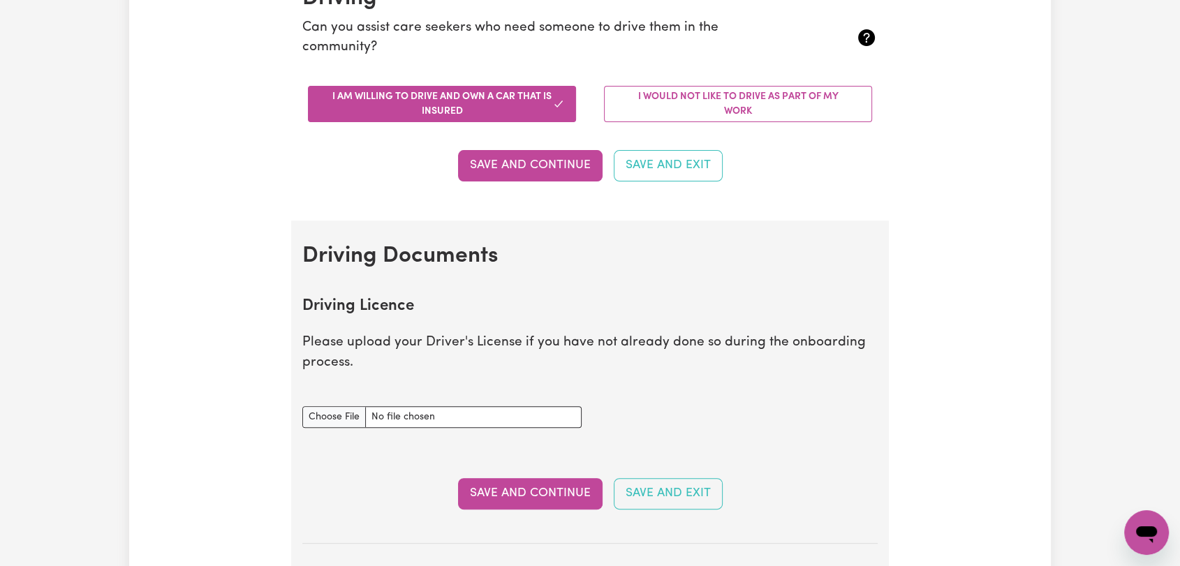
scroll to position [542, 0]
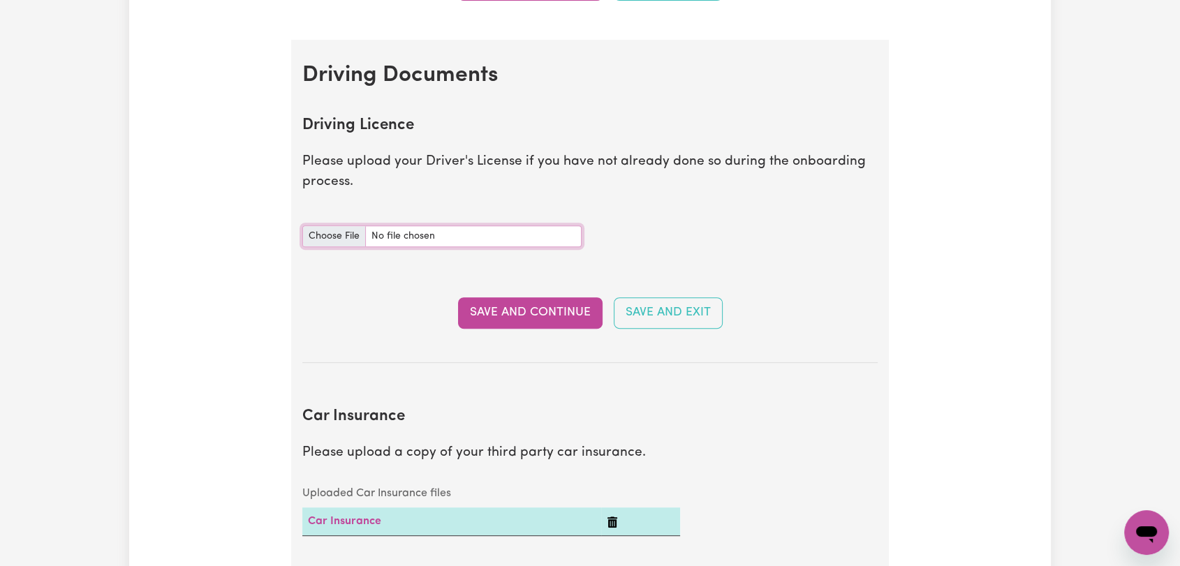
click at [323, 228] on input "Driving Licence document" at bounding box center [441, 237] width 279 height 22
click at [330, 236] on input "Driving Licence document" at bounding box center [441, 237] width 279 height 22
click at [331, 236] on input "Driving Licence document" at bounding box center [441, 237] width 279 height 22
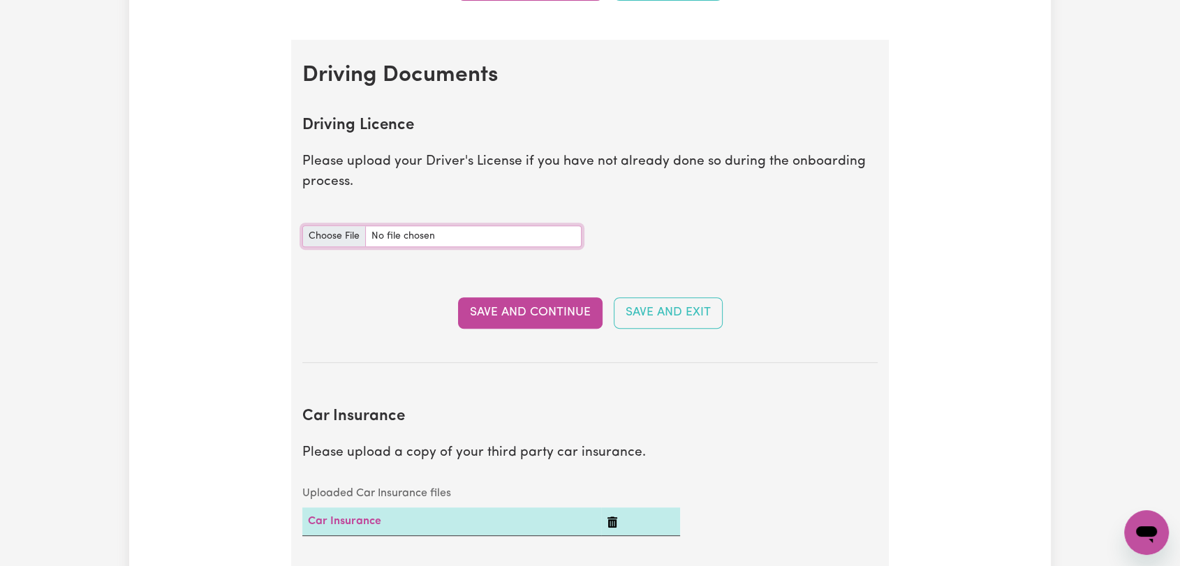
click at [331, 236] on input "Driving Licence document" at bounding box center [441, 237] width 279 height 22
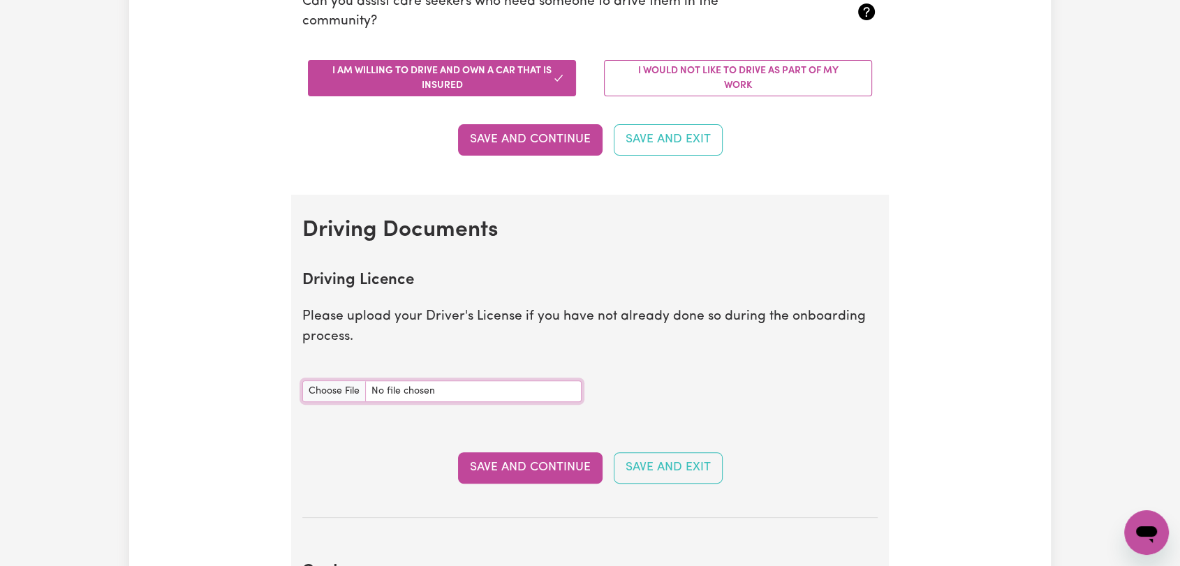
scroll to position [0, 0]
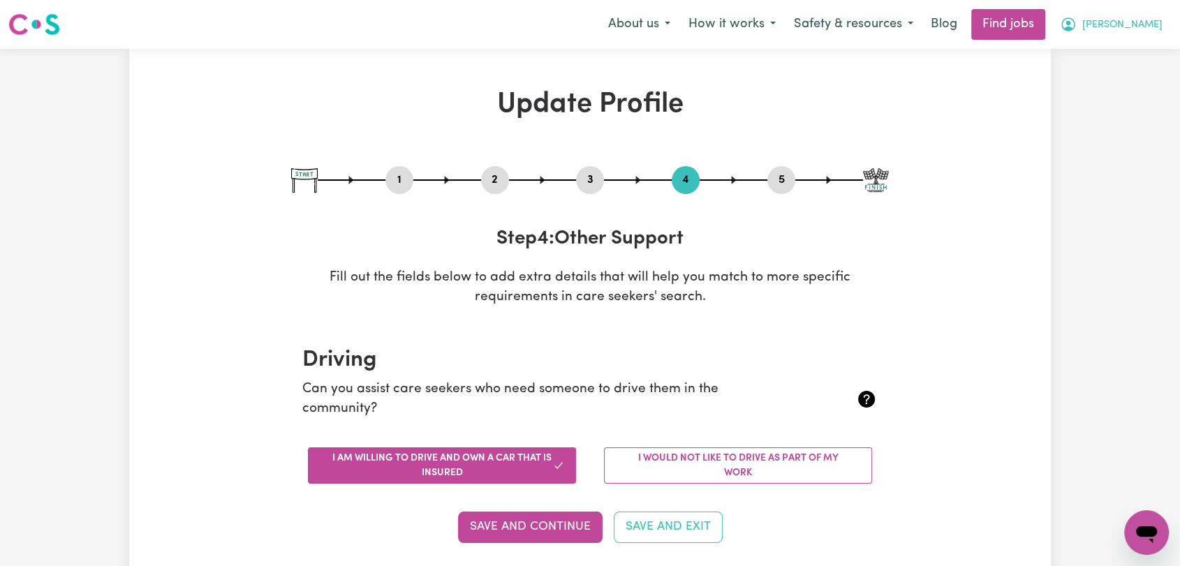
click at [1130, 17] on button "[PERSON_NAME]" at bounding box center [1111, 24] width 121 height 29
click at [1123, 108] on link "Logout" at bounding box center [1116, 107] width 110 height 27
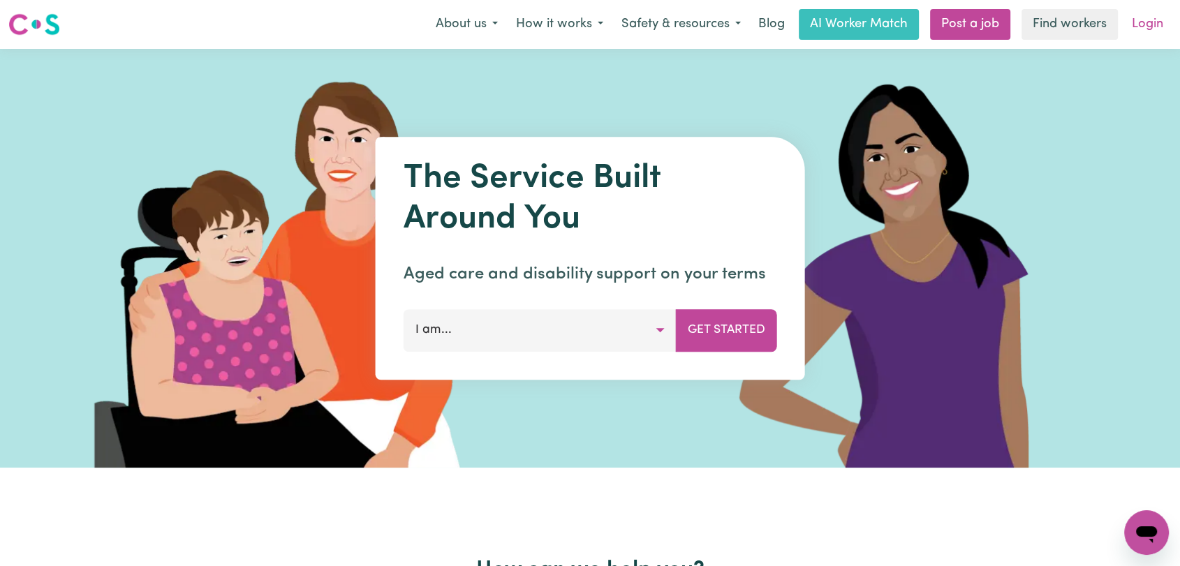
click at [1135, 35] on link "Login" at bounding box center [1147, 24] width 48 height 31
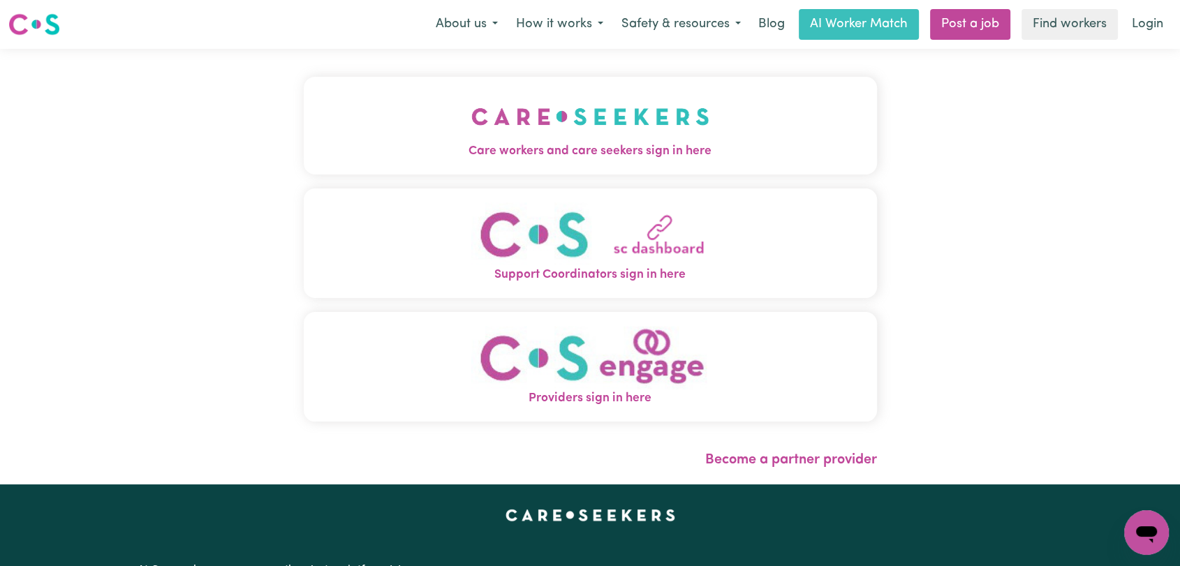
click at [352, 110] on button "Care workers and care seekers sign in here" at bounding box center [590, 126] width 573 height 98
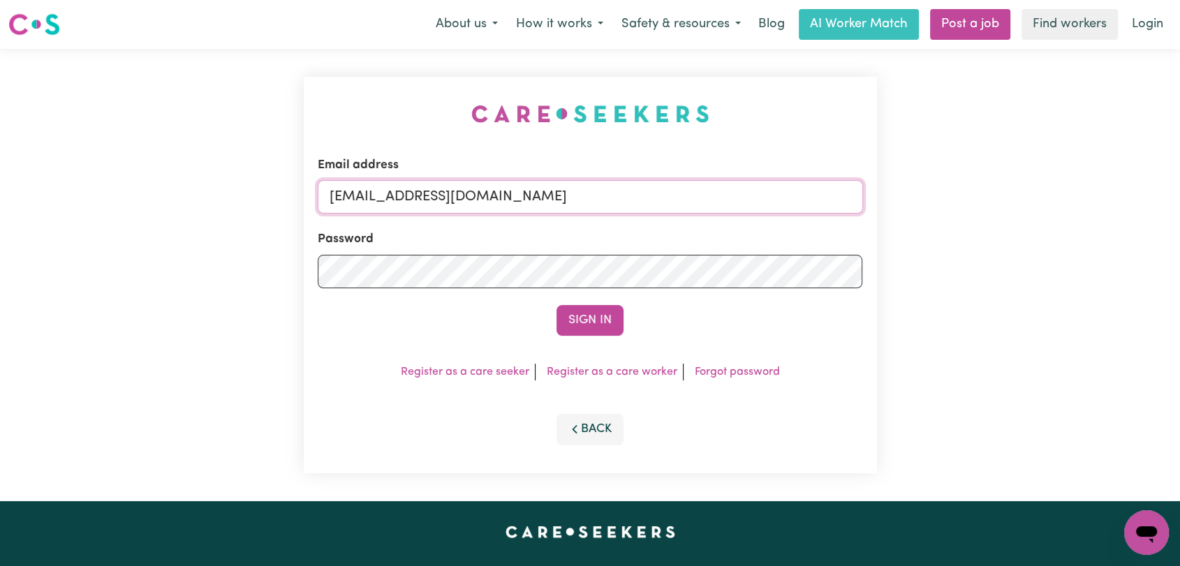
click at [650, 197] on input "[EMAIL_ADDRESS][DOMAIN_NAME]" at bounding box center [590, 197] width 545 height 34
drag, startPoint x: 401, startPoint y: 197, endPoint x: 607, endPoint y: 195, distance: 205.3
click at [607, 195] on input "Superuser~[EMAIL_ADDRESS][DOMAIN_NAME]" at bounding box center [590, 197] width 545 height 34
type input "Superuser~[EMAIL_ADDRESS][DOMAIN_NAME]"
click at [604, 325] on button "Sign In" at bounding box center [589, 320] width 67 height 31
